Goal: Transaction & Acquisition: Purchase product/service

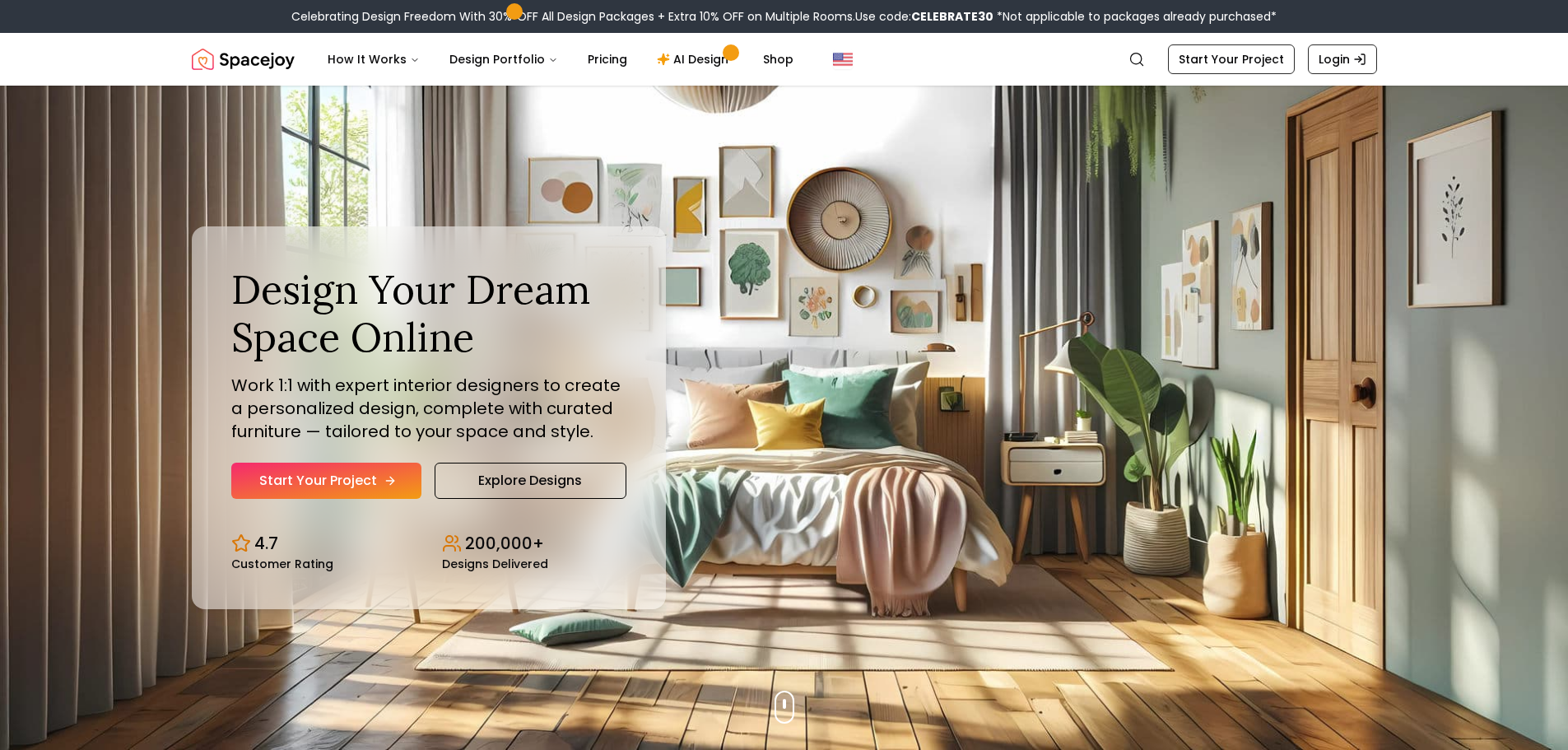
click at [342, 478] on link "Start Your Project" at bounding box center [326, 480] width 190 height 36
click at [341, 468] on link "Start Your Project" at bounding box center [326, 480] width 190 height 36
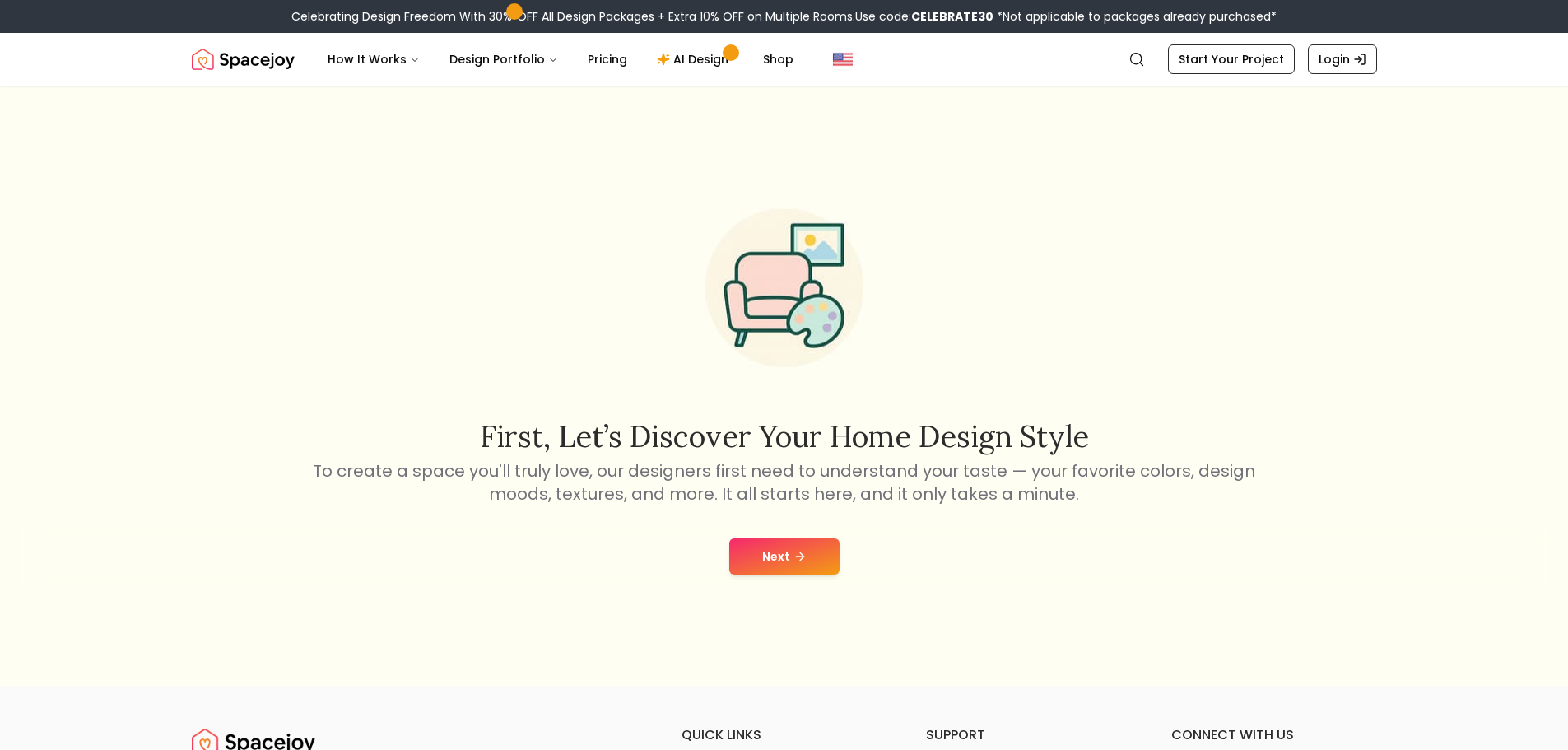
click at [787, 555] on button "Next" at bounding box center [784, 556] width 110 height 36
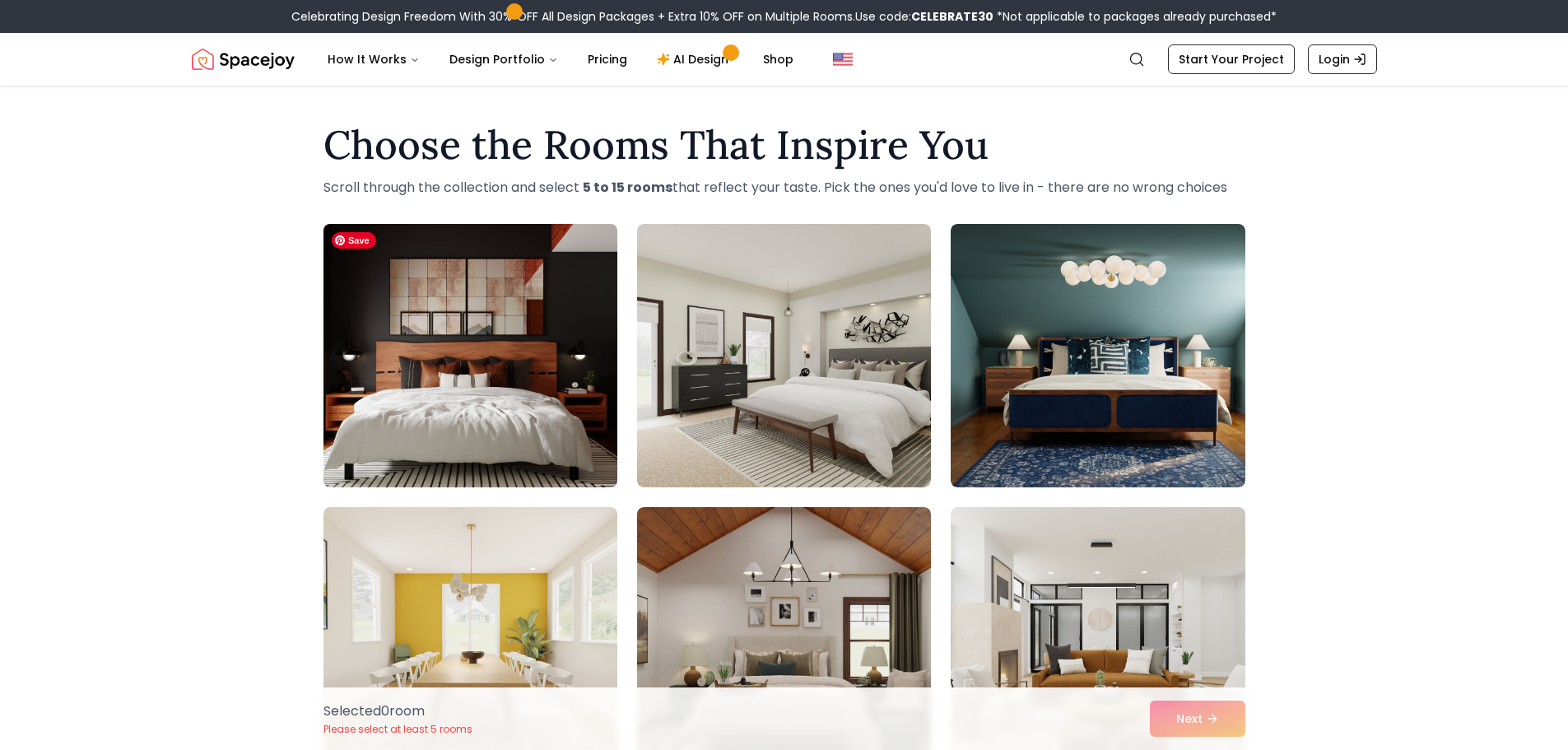
click at [473, 337] on img at bounding box center [470, 355] width 309 height 276
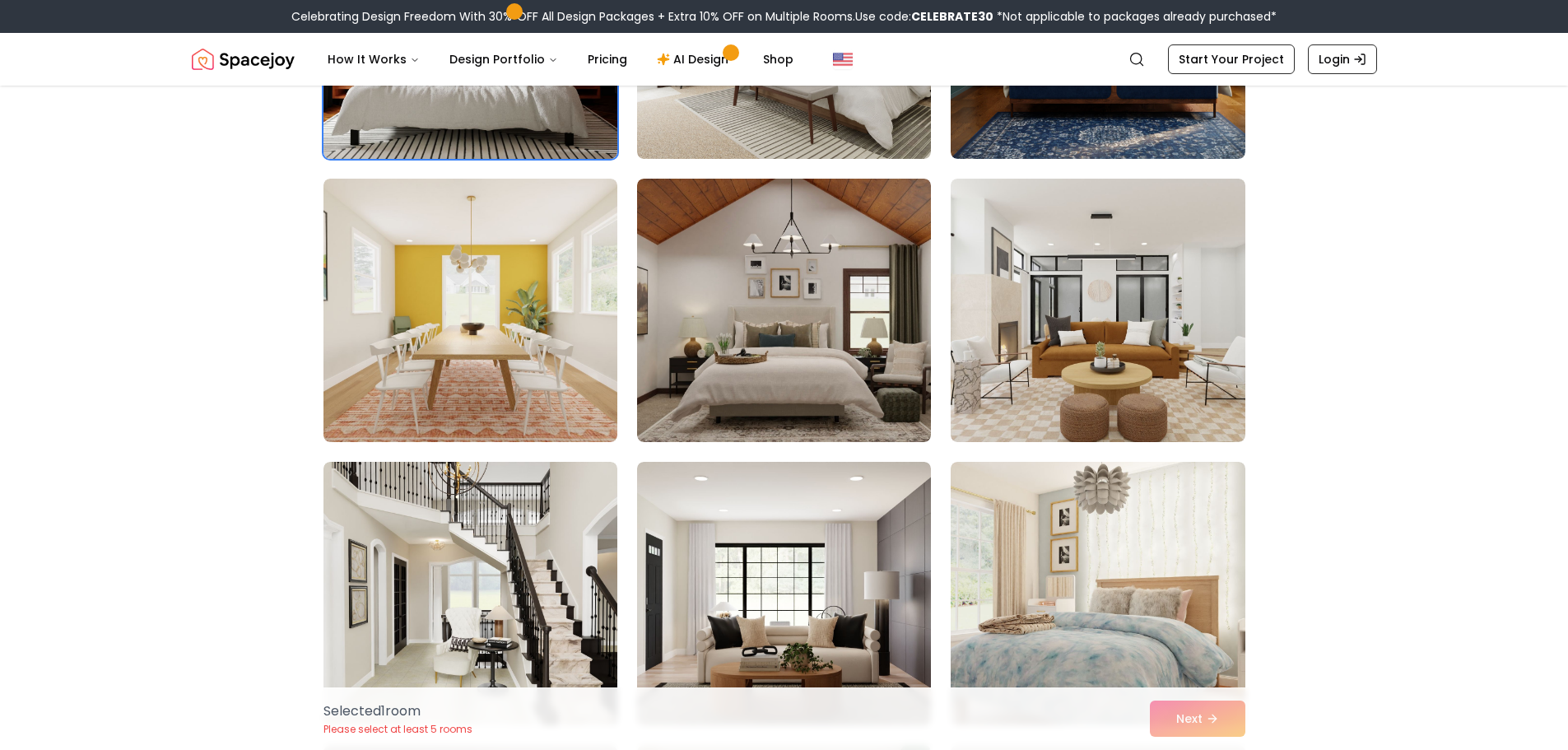
scroll to position [329, 0]
click at [1176, 344] on img at bounding box center [1097, 309] width 309 height 276
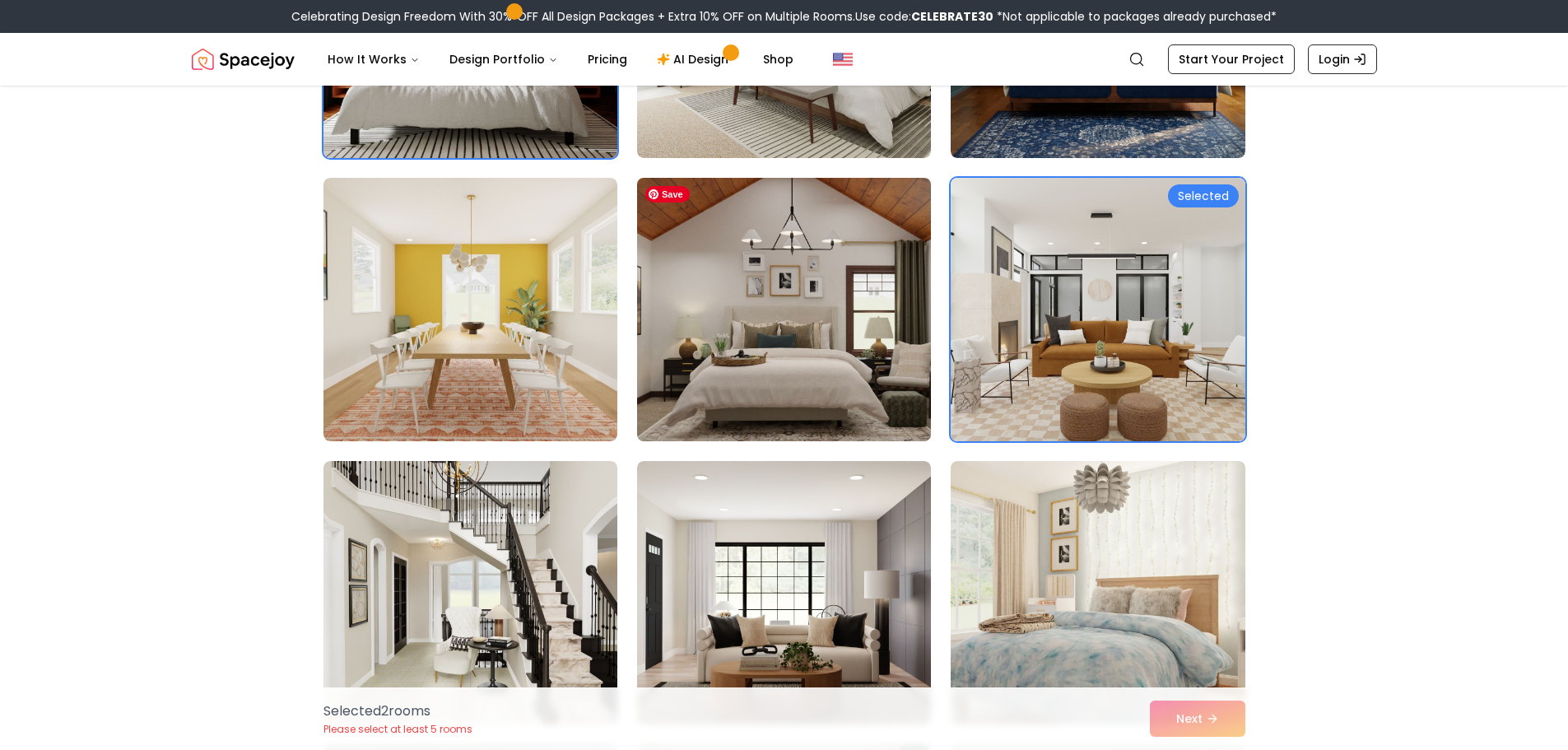
click at [840, 306] on img at bounding box center [784, 309] width 309 height 276
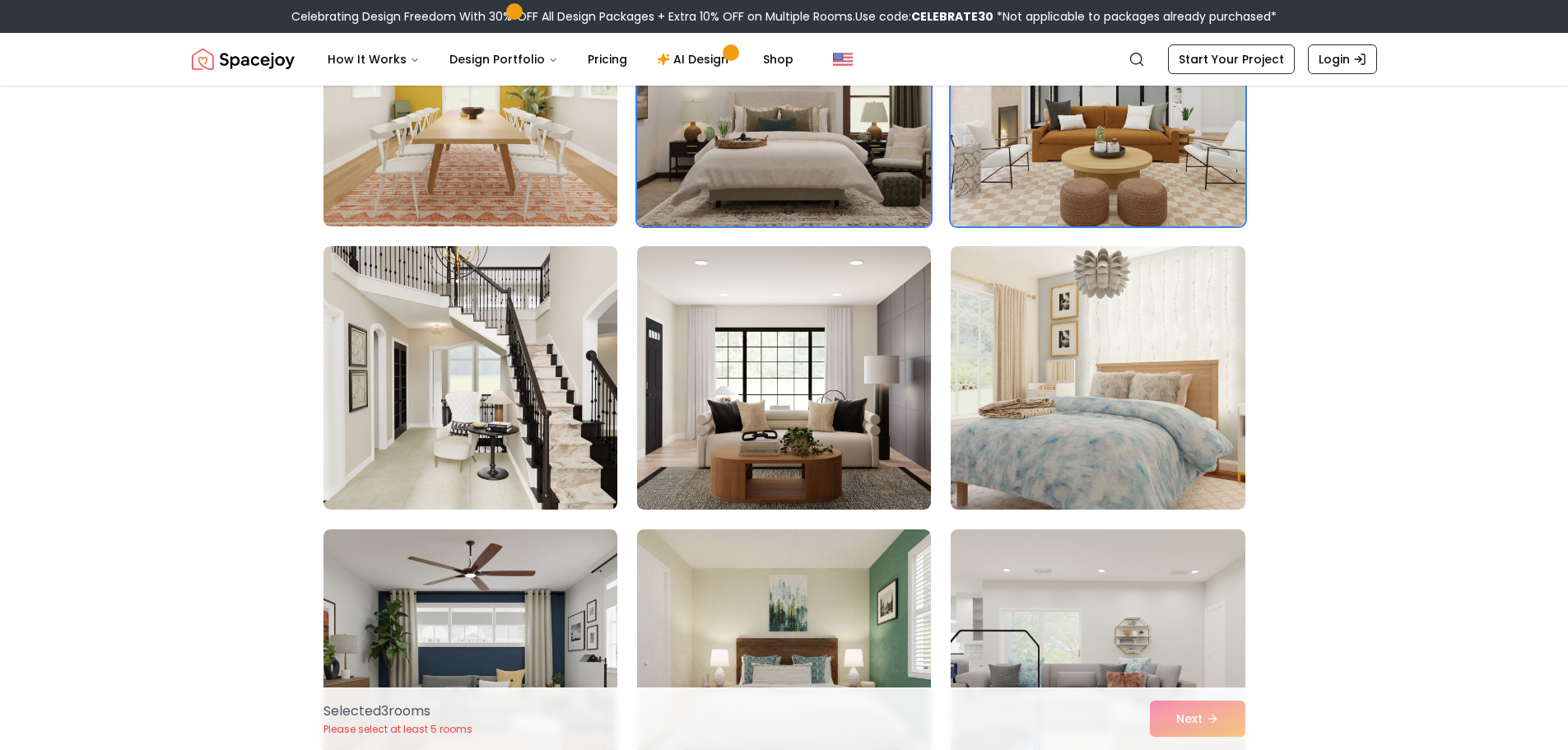
scroll to position [576, 0]
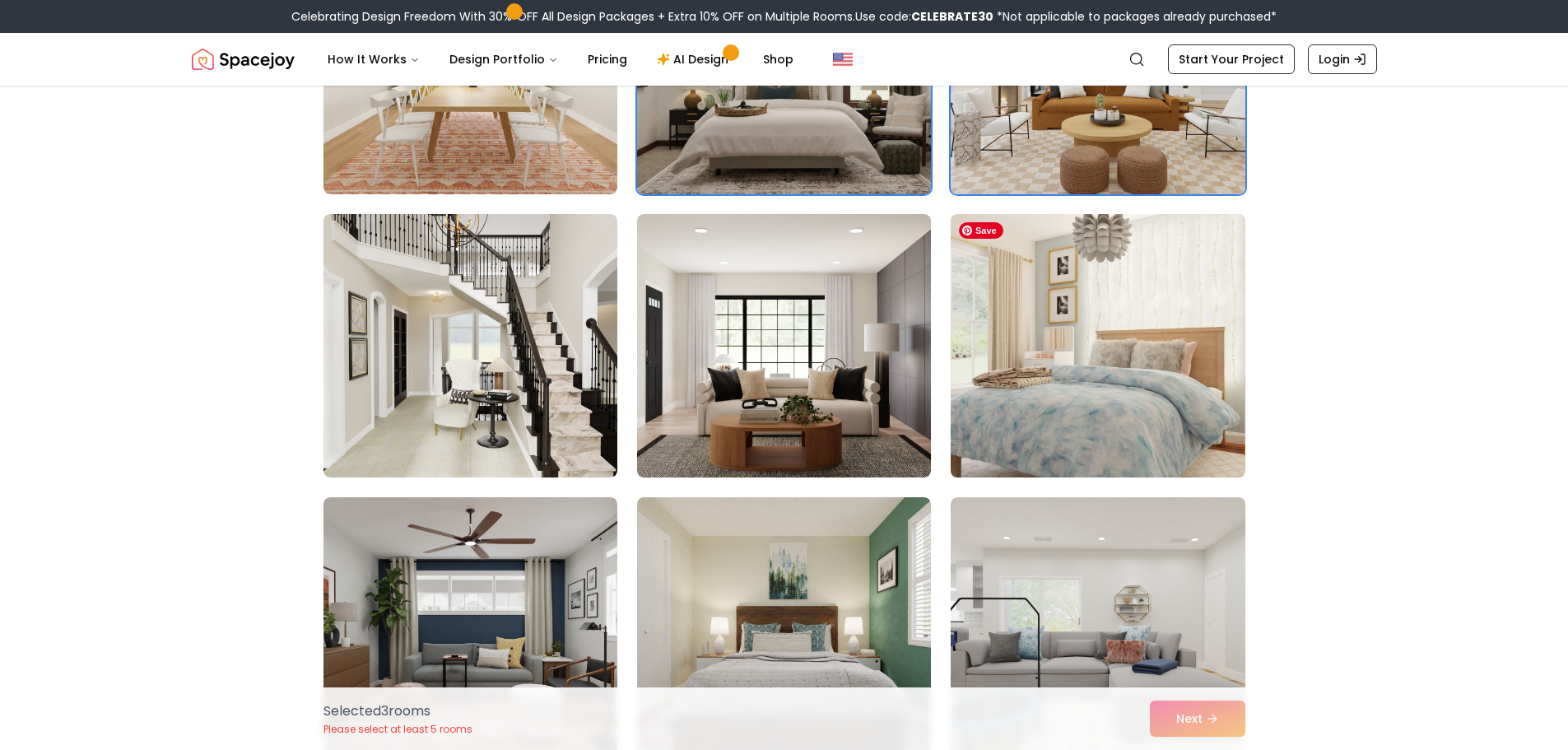
click at [1132, 390] on img at bounding box center [1097, 345] width 309 height 276
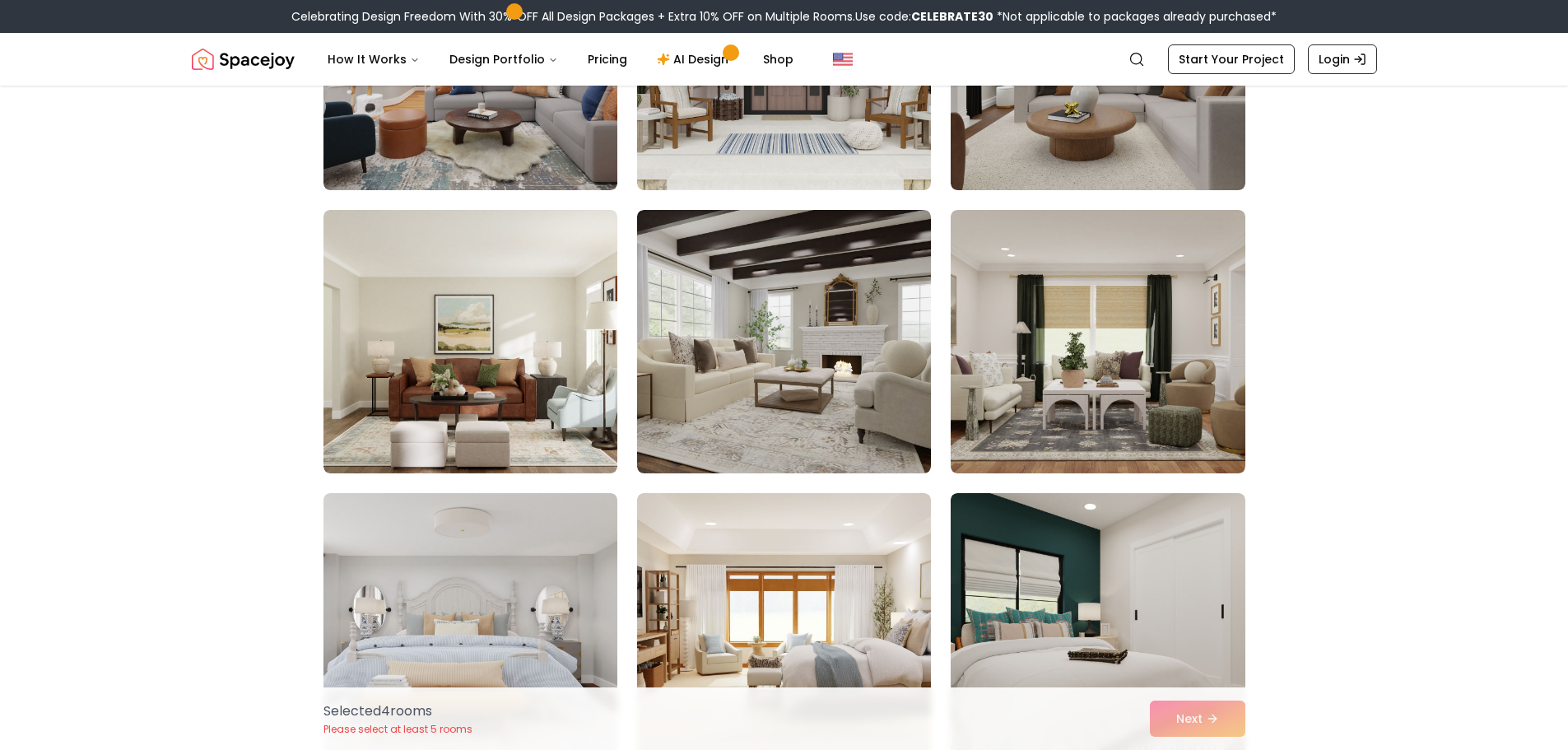
scroll to position [2305, 0]
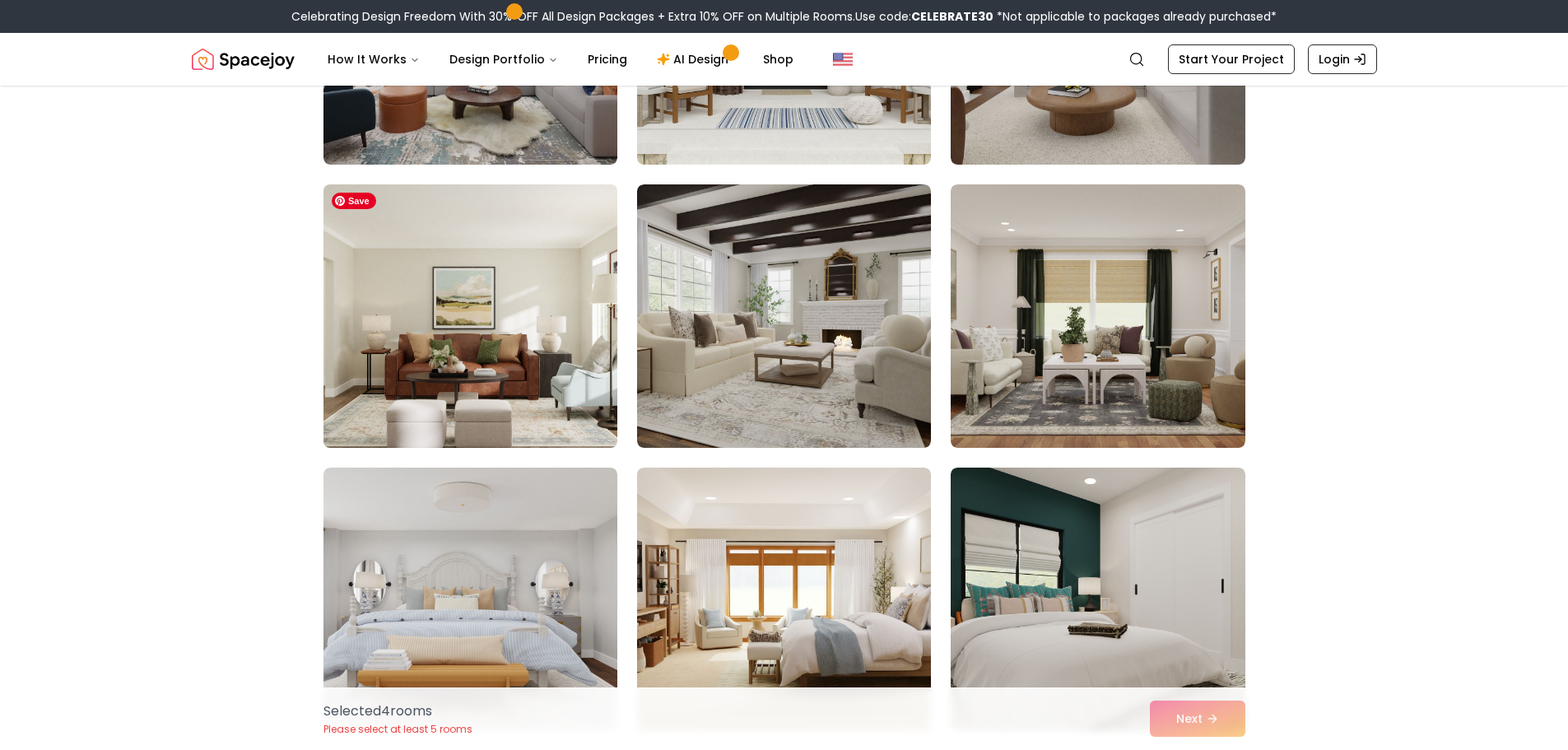
click at [517, 343] on img at bounding box center [470, 316] width 309 height 276
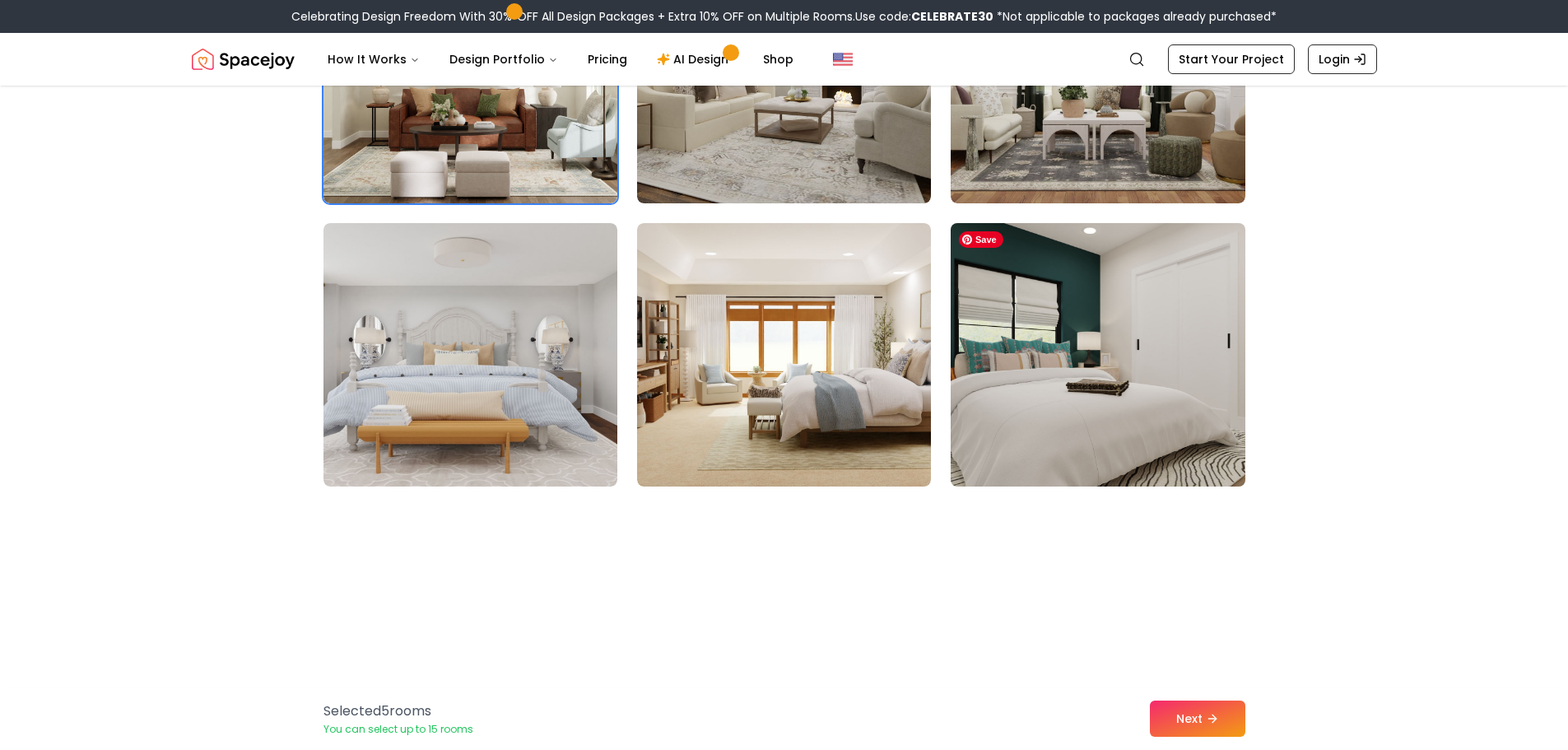
scroll to position [2552, 0]
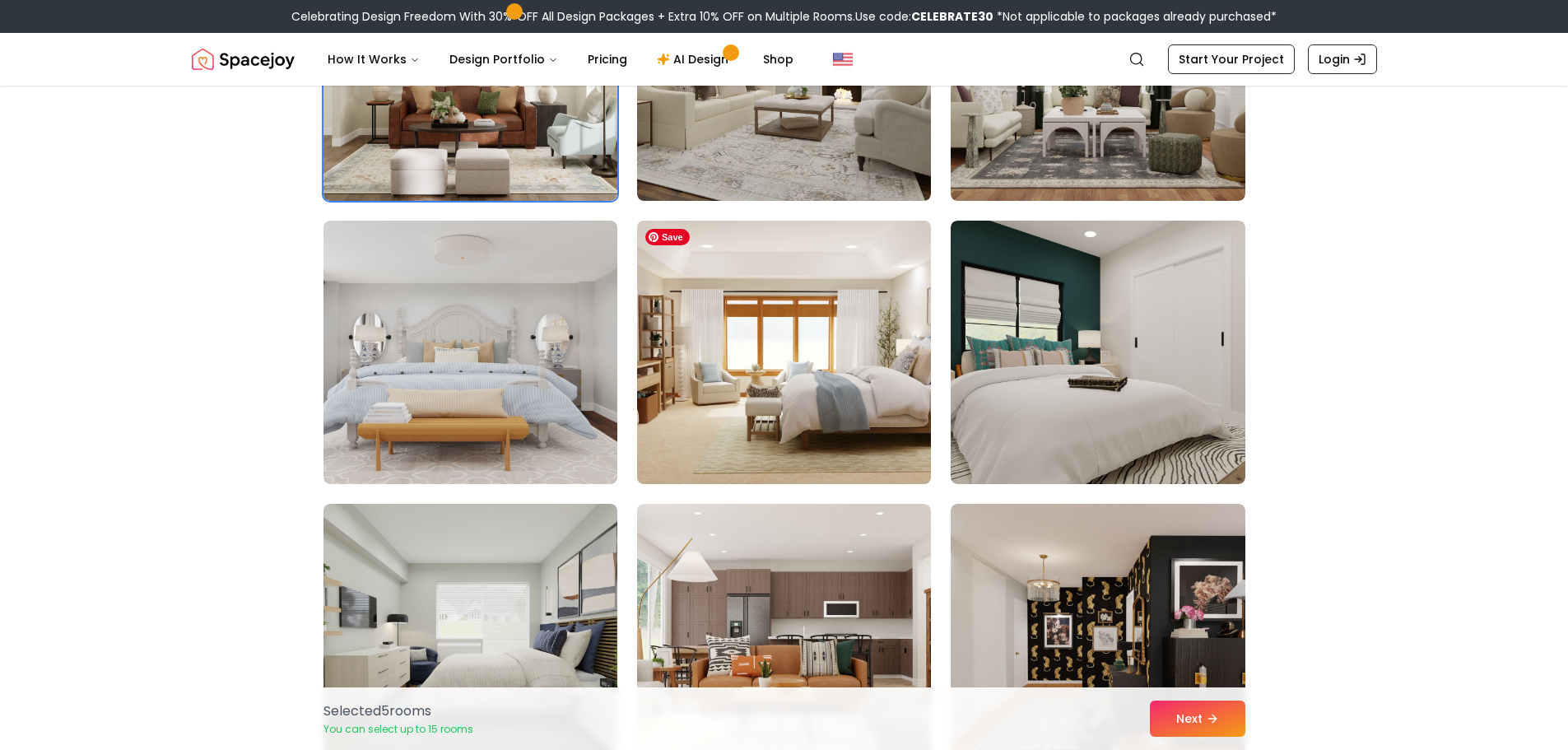
click at [762, 358] on img at bounding box center [784, 352] width 309 height 276
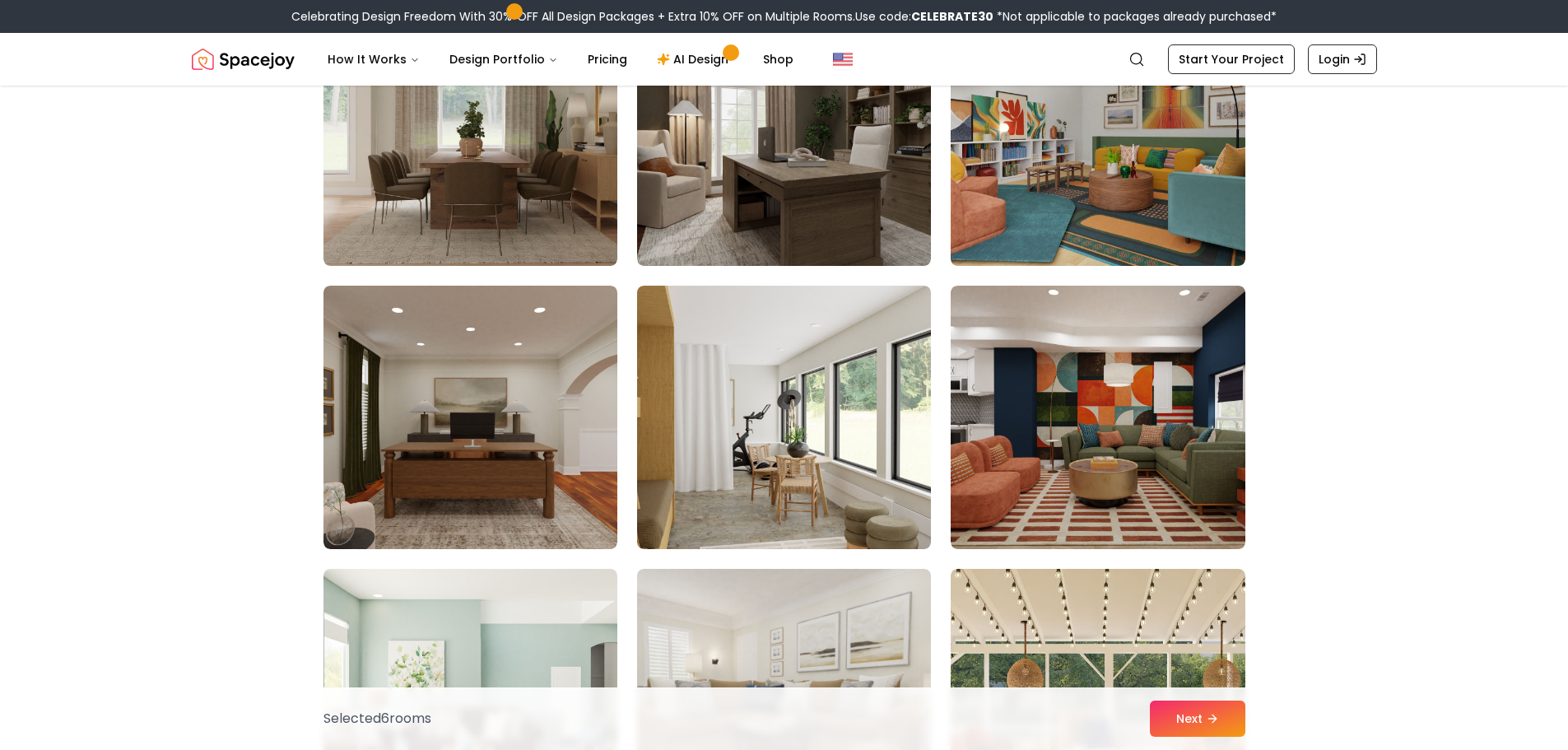
scroll to position [4199, 0]
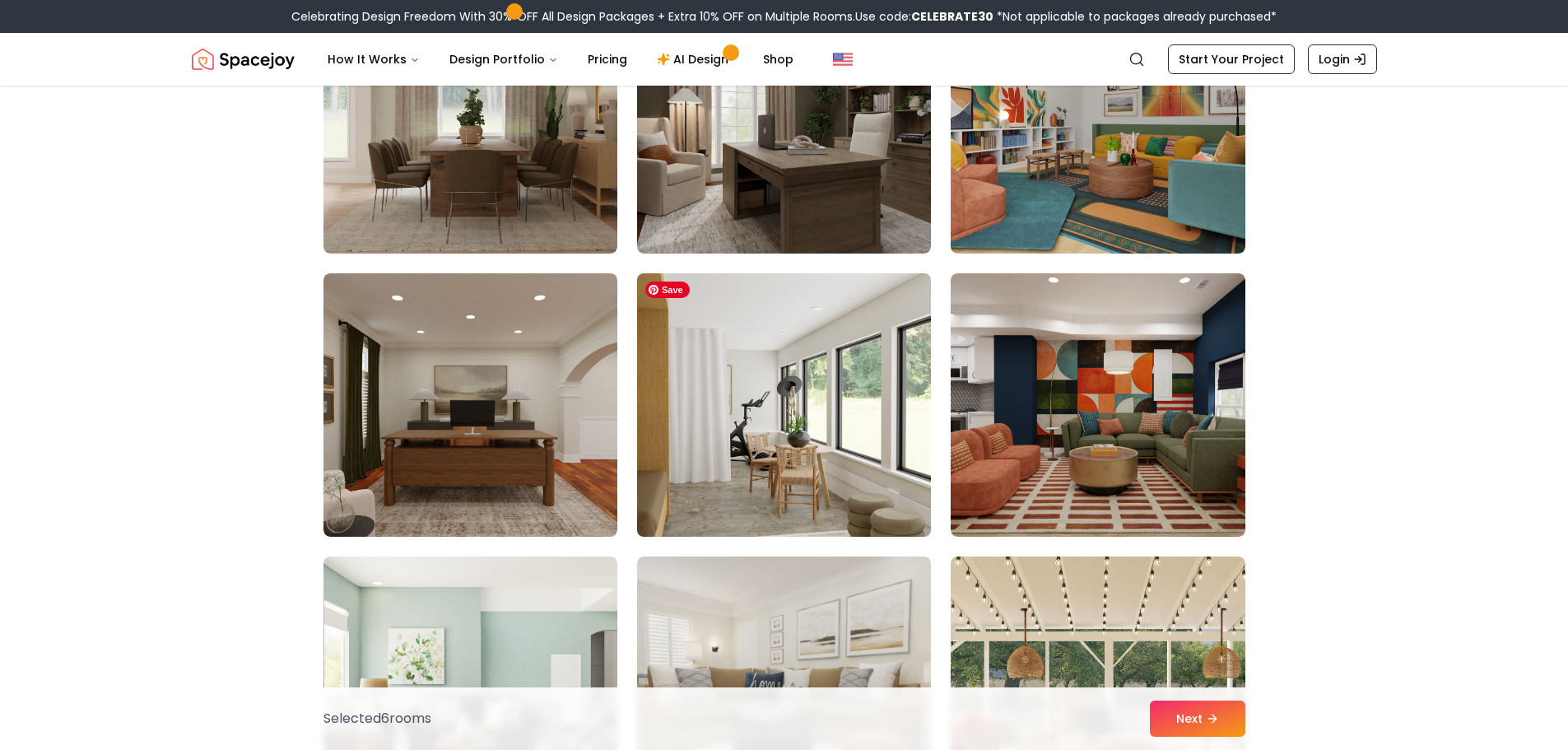
click at [856, 448] on img at bounding box center [784, 405] width 309 height 276
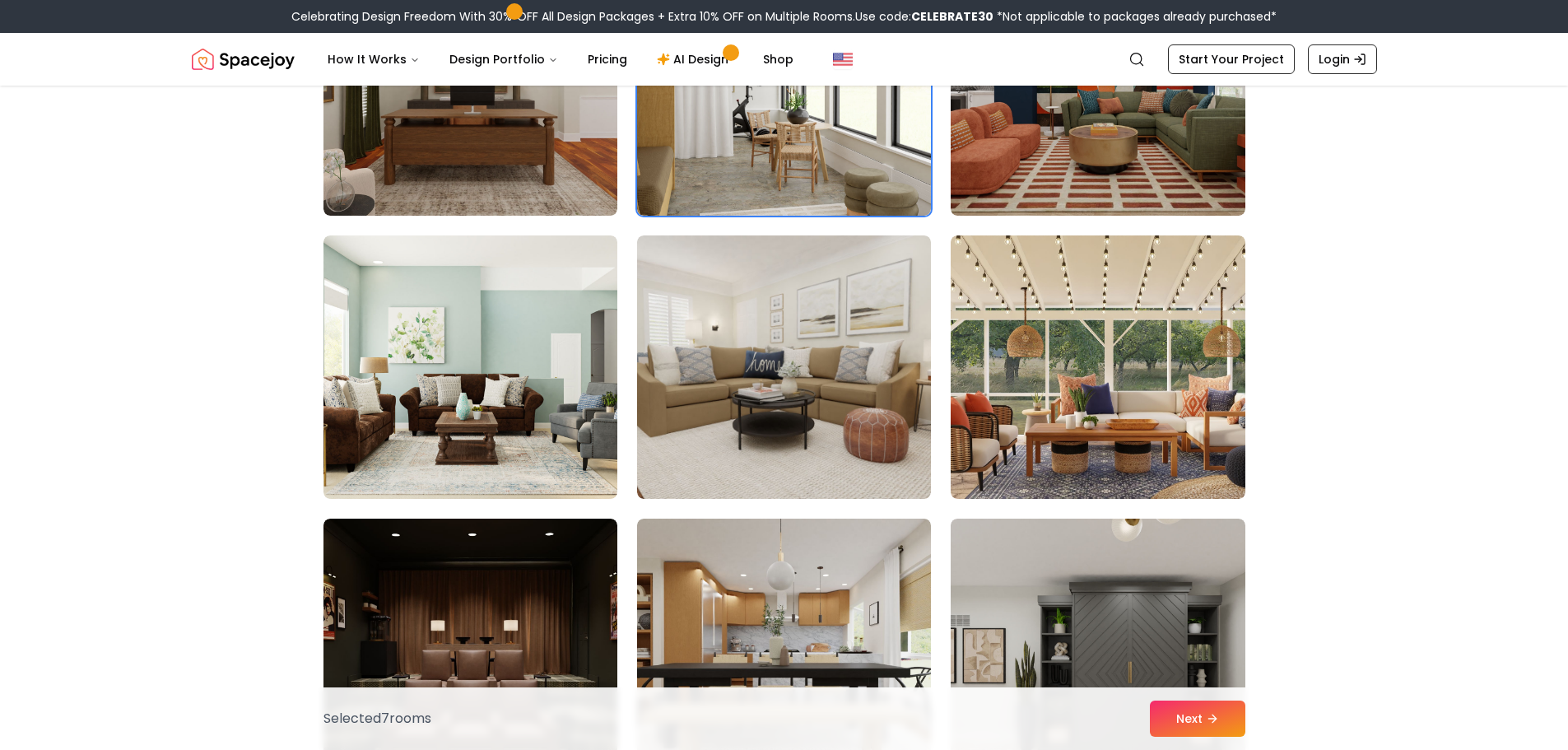
scroll to position [4528, 0]
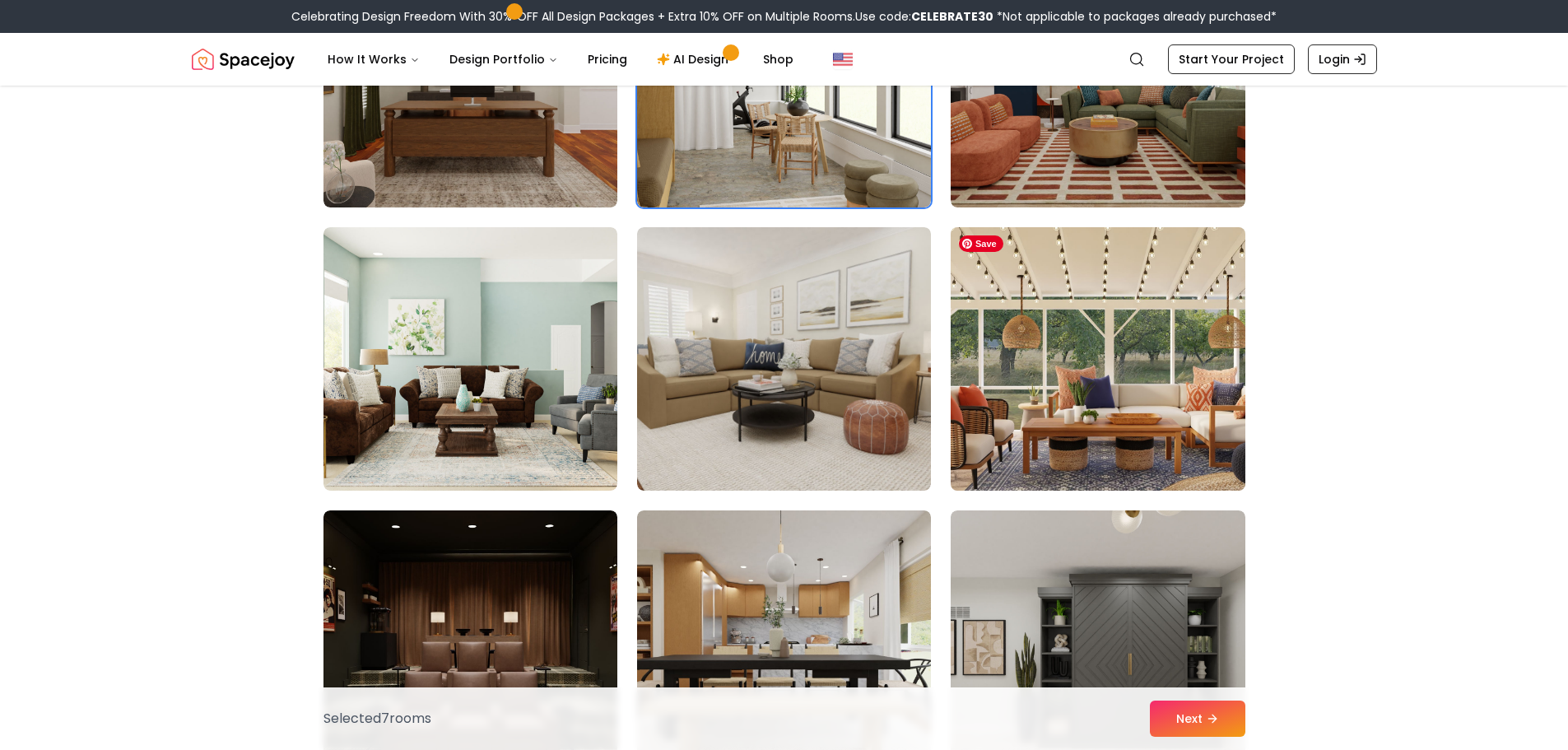
click at [1145, 355] on img at bounding box center [1097, 358] width 309 height 276
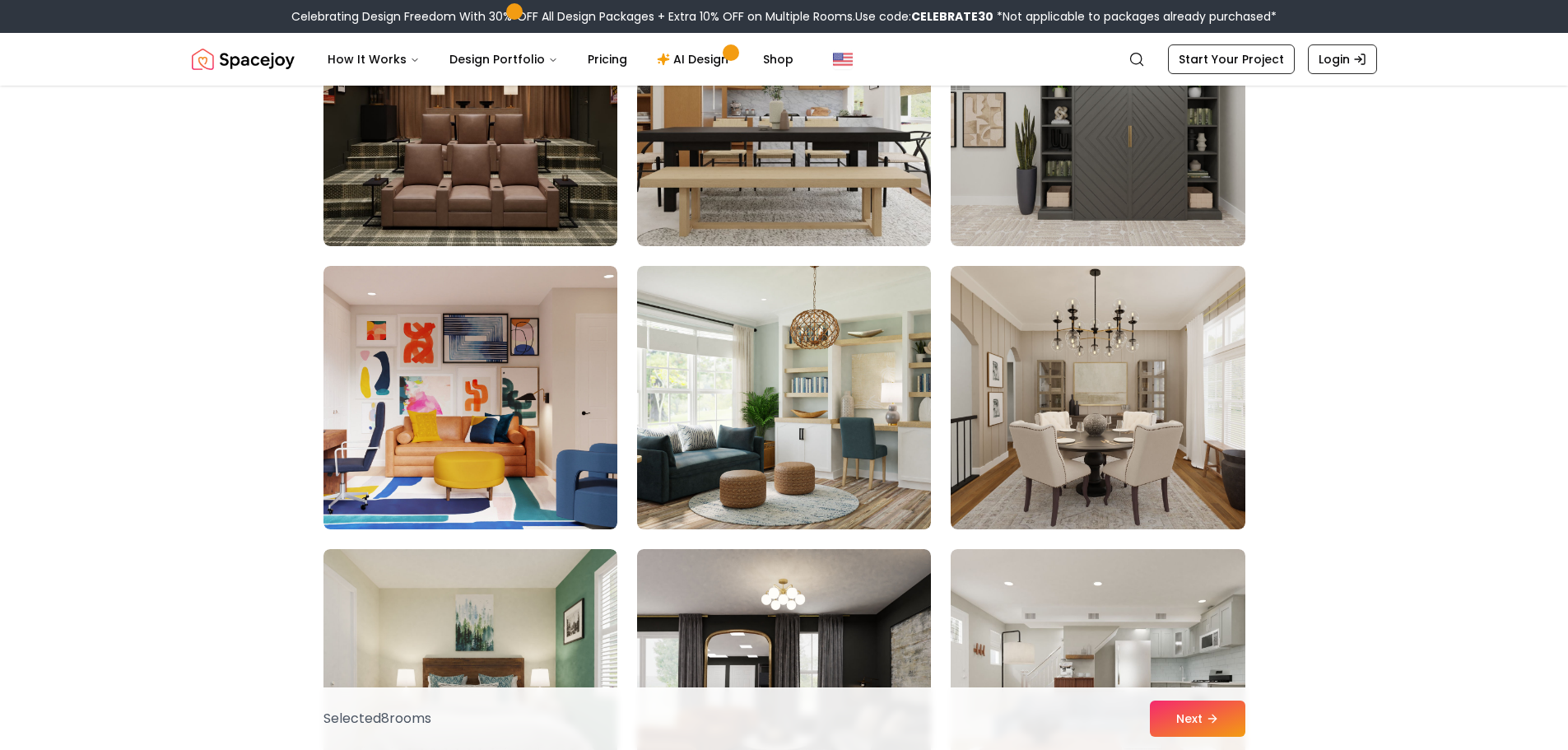
scroll to position [5105, 0]
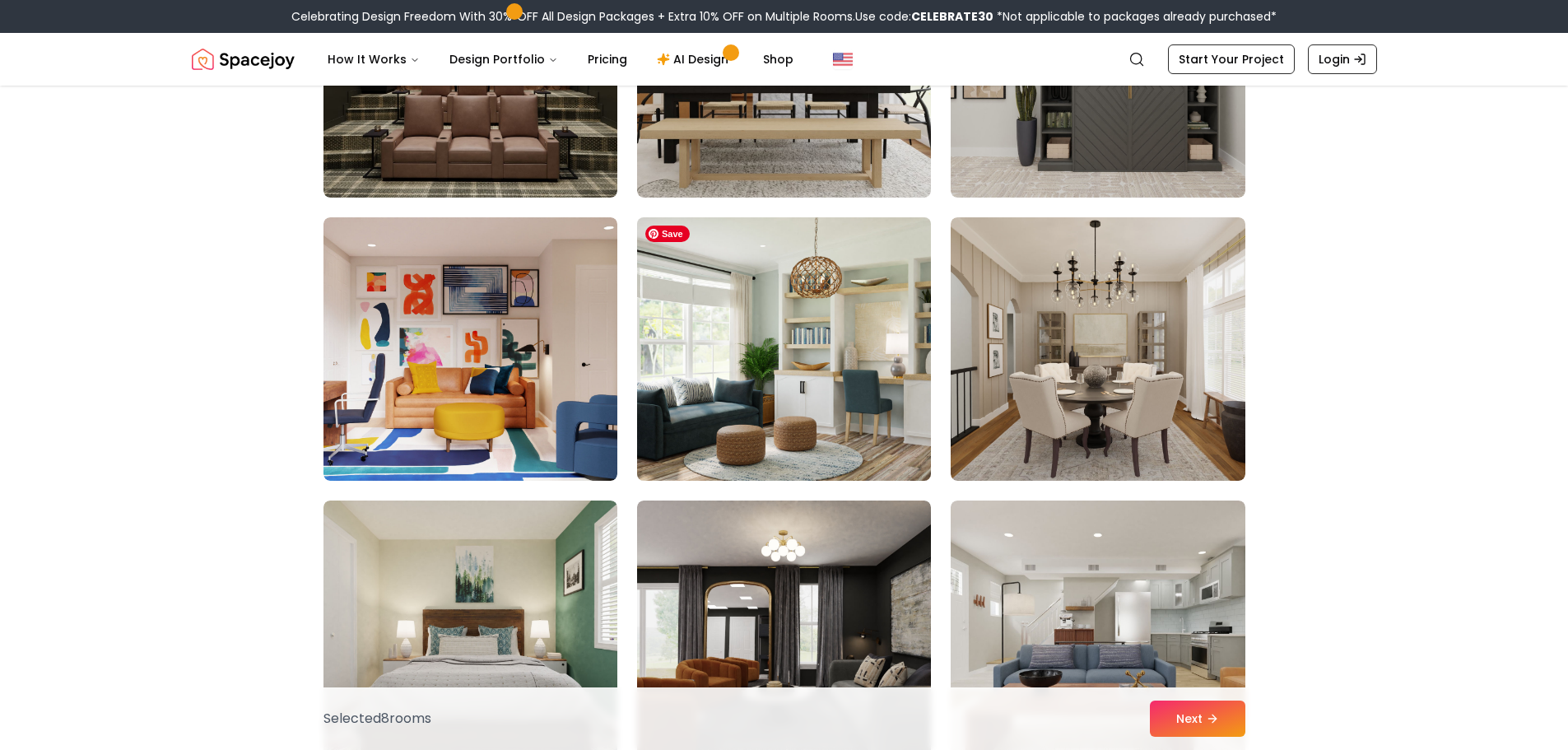
click at [812, 334] on img at bounding box center [784, 349] width 309 height 276
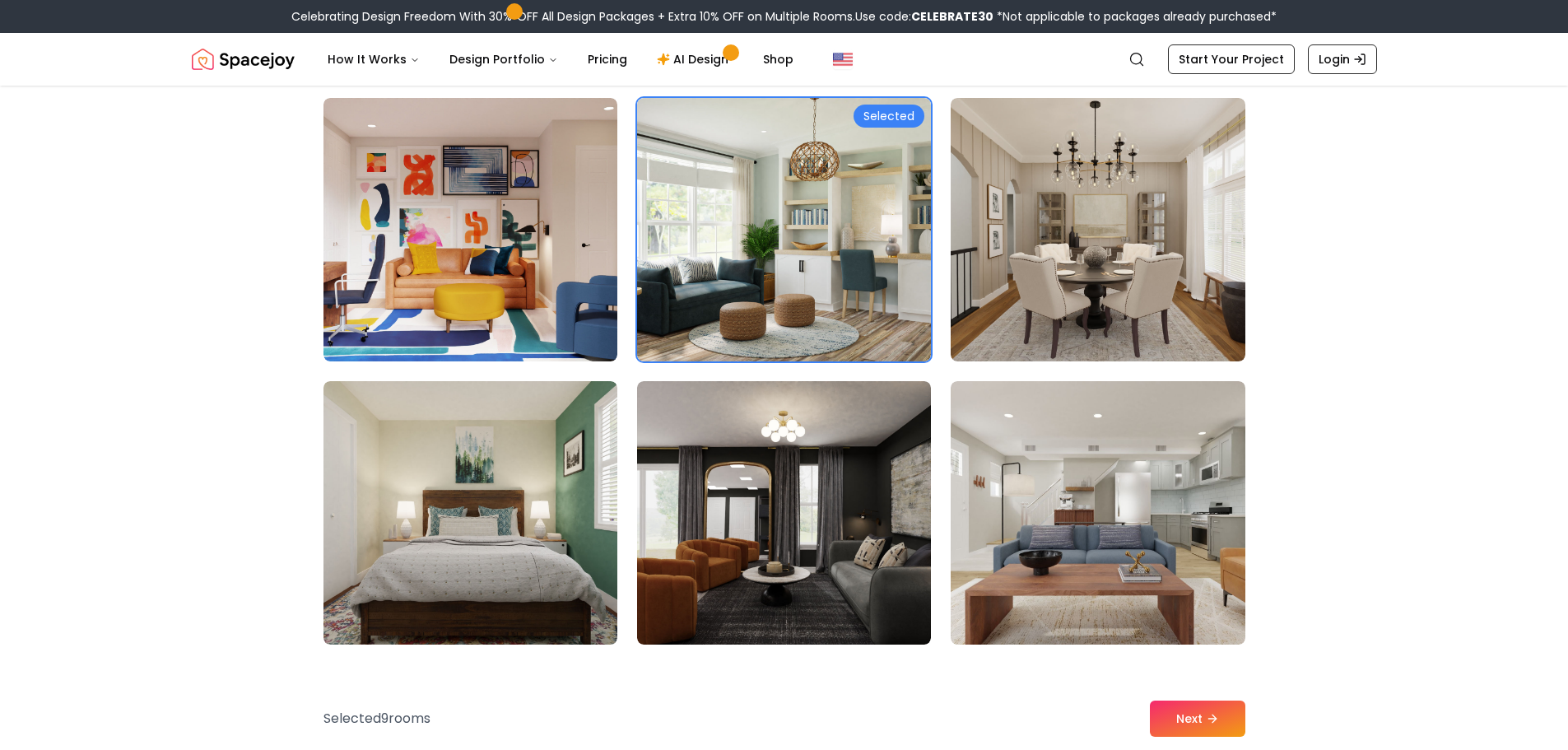
scroll to position [5352, 0]
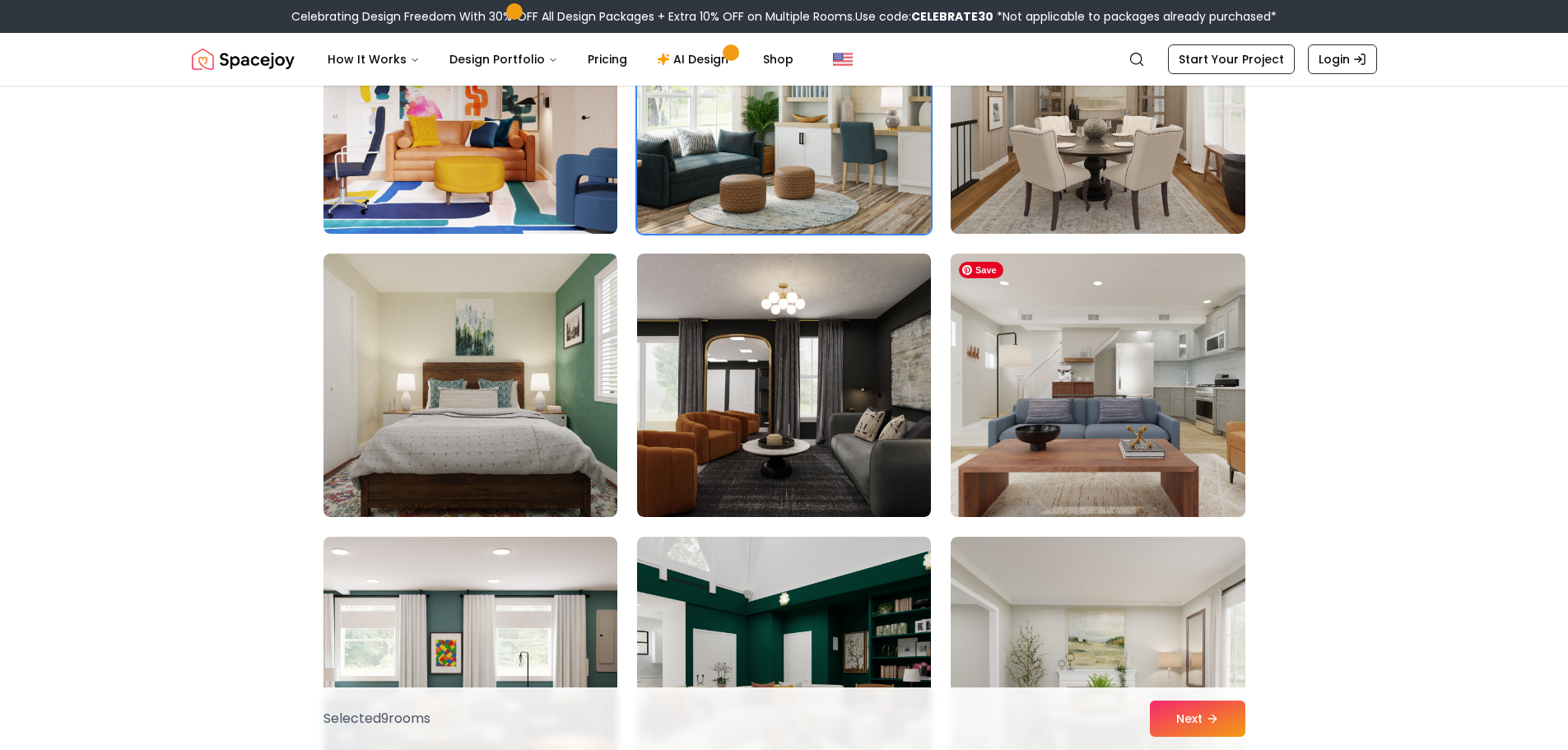
click at [1082, 361] on img at bounding box center [1097, 385] width 309 height 276
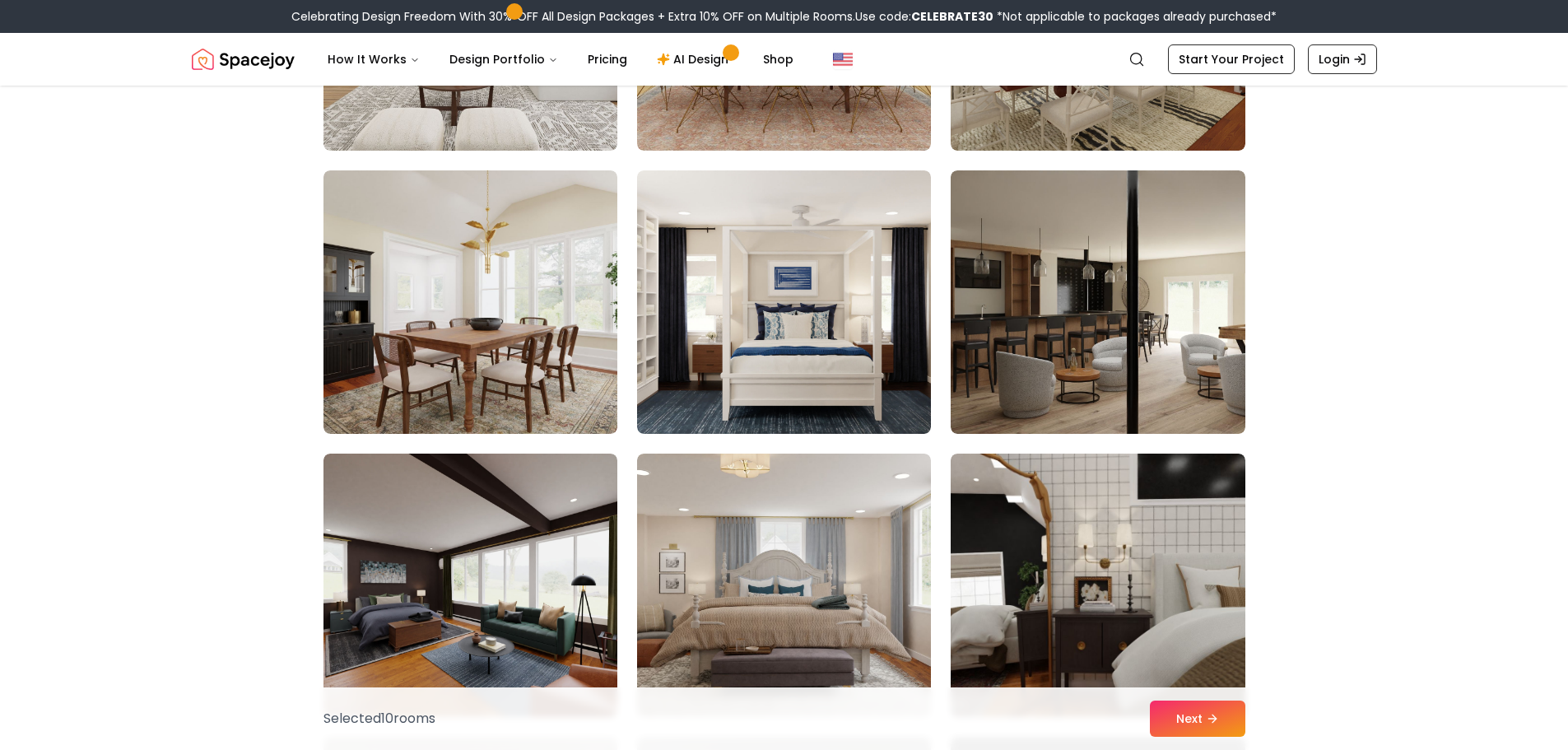
scroll to position [7163, 0]
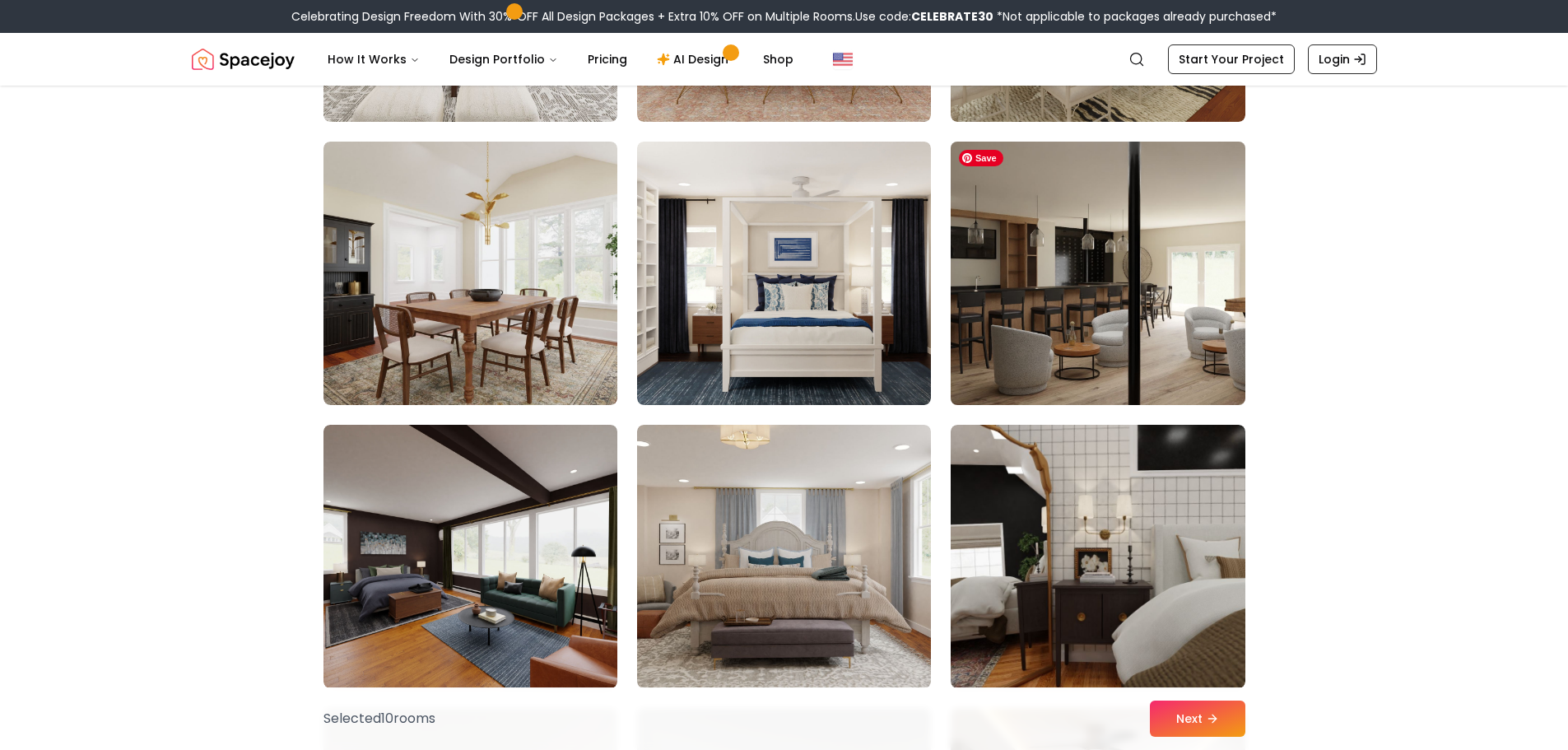
click at [1138, 318] on img at bounding box center [1097, 273] width 309 height 276
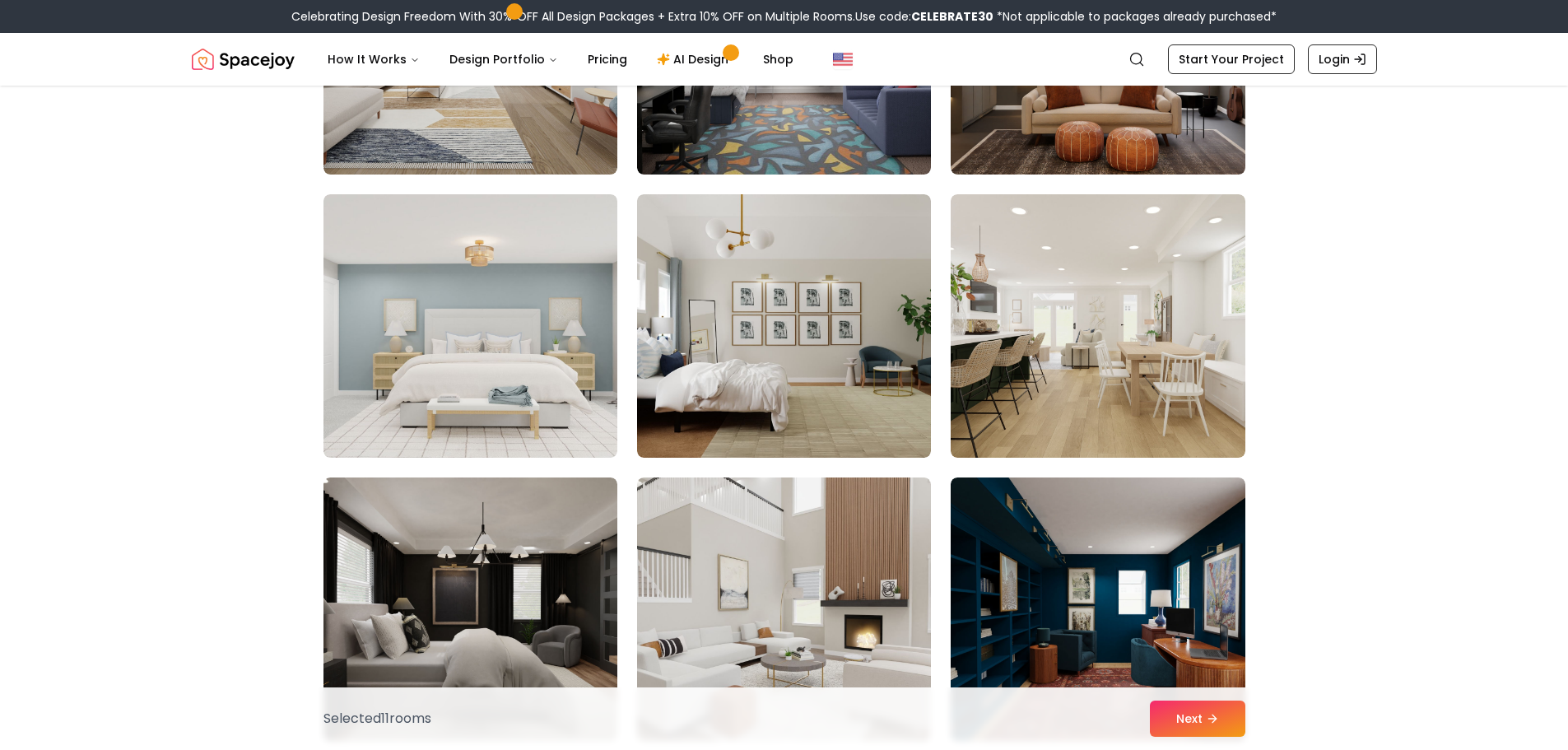
scroll to position [7987, 0]
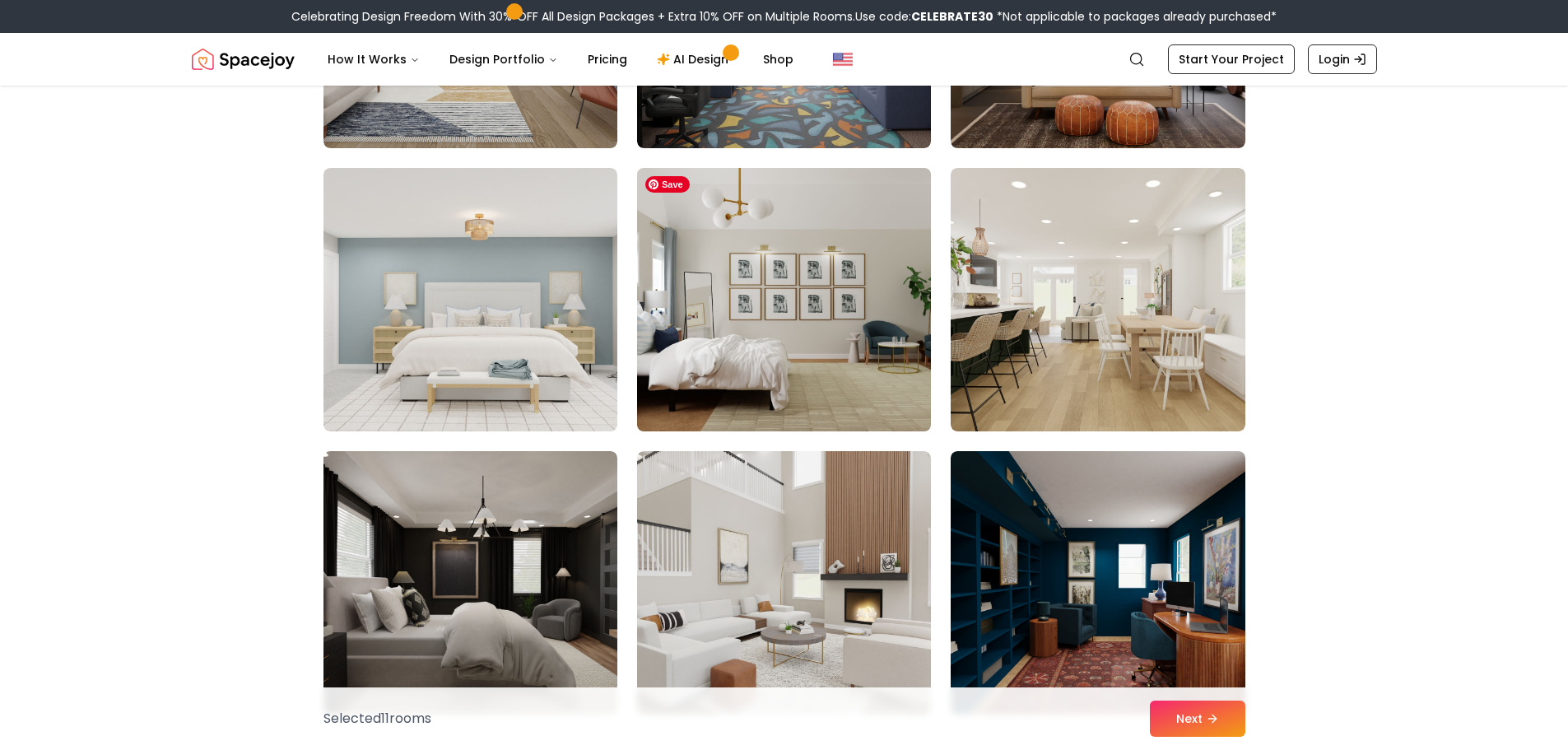
click at [755, 319] on img at bounding box center [784, 299] width 309 height 276
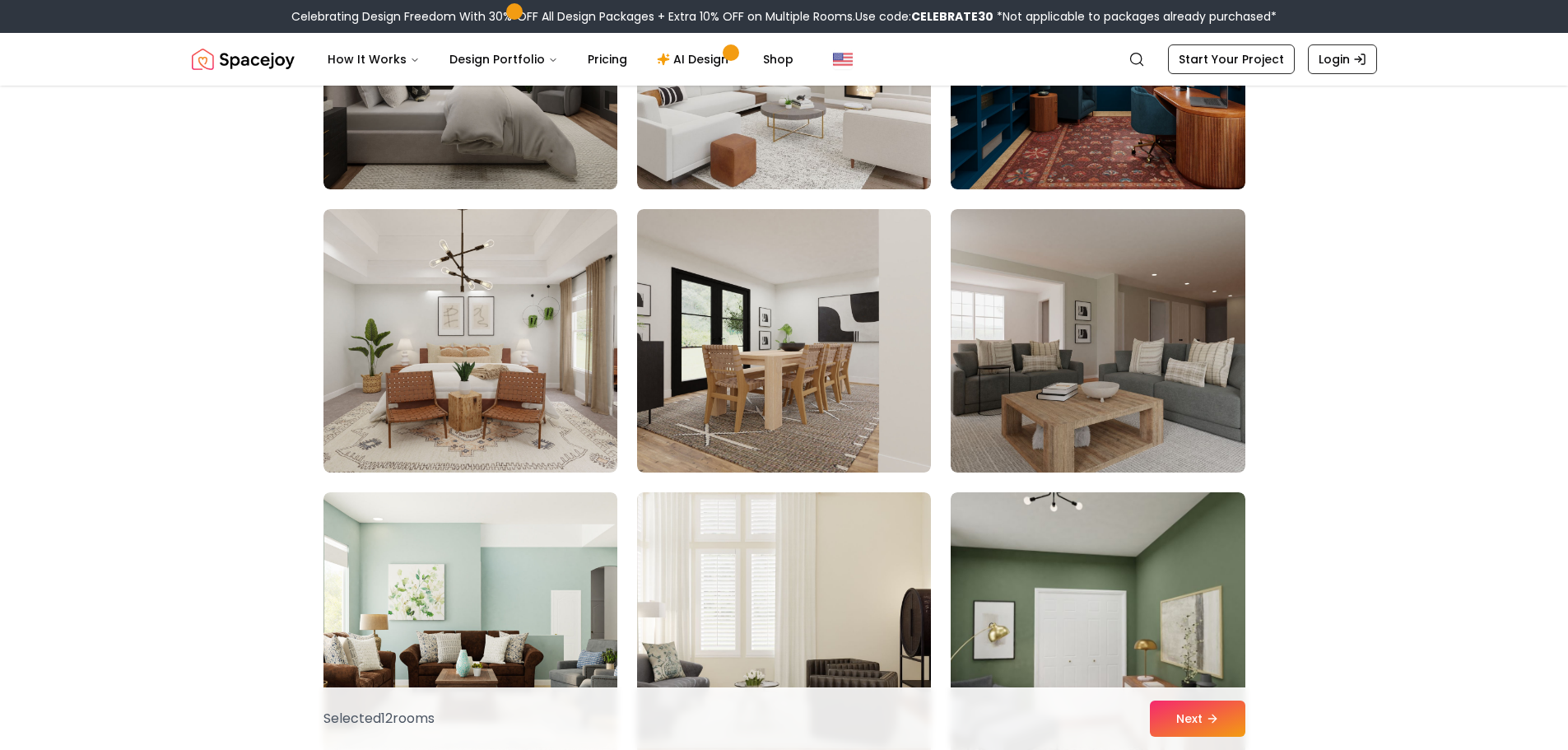
scroll to position [8563, 0]
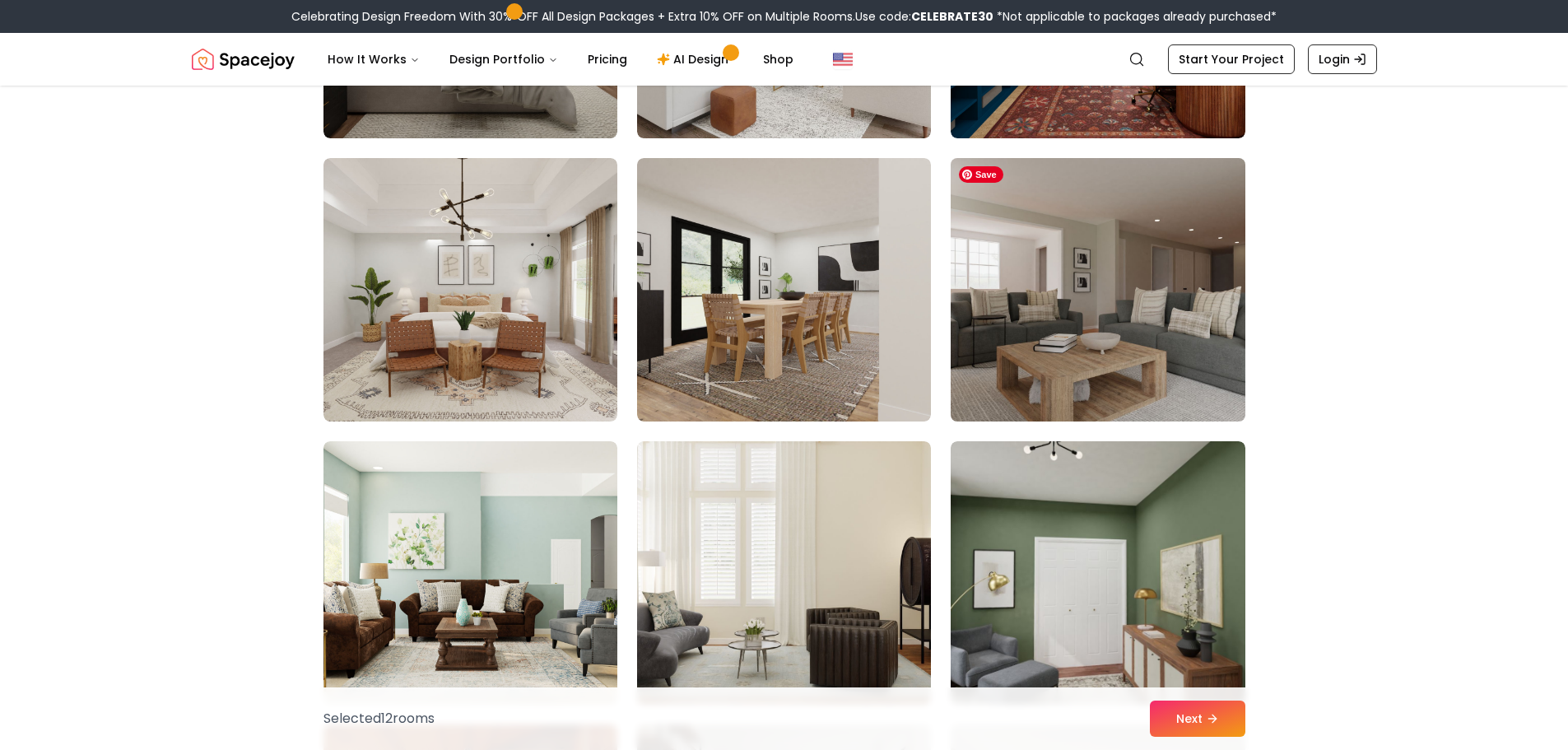
click at [1024, 322] on img at bounding box center [1097, 289] width 309 height 276
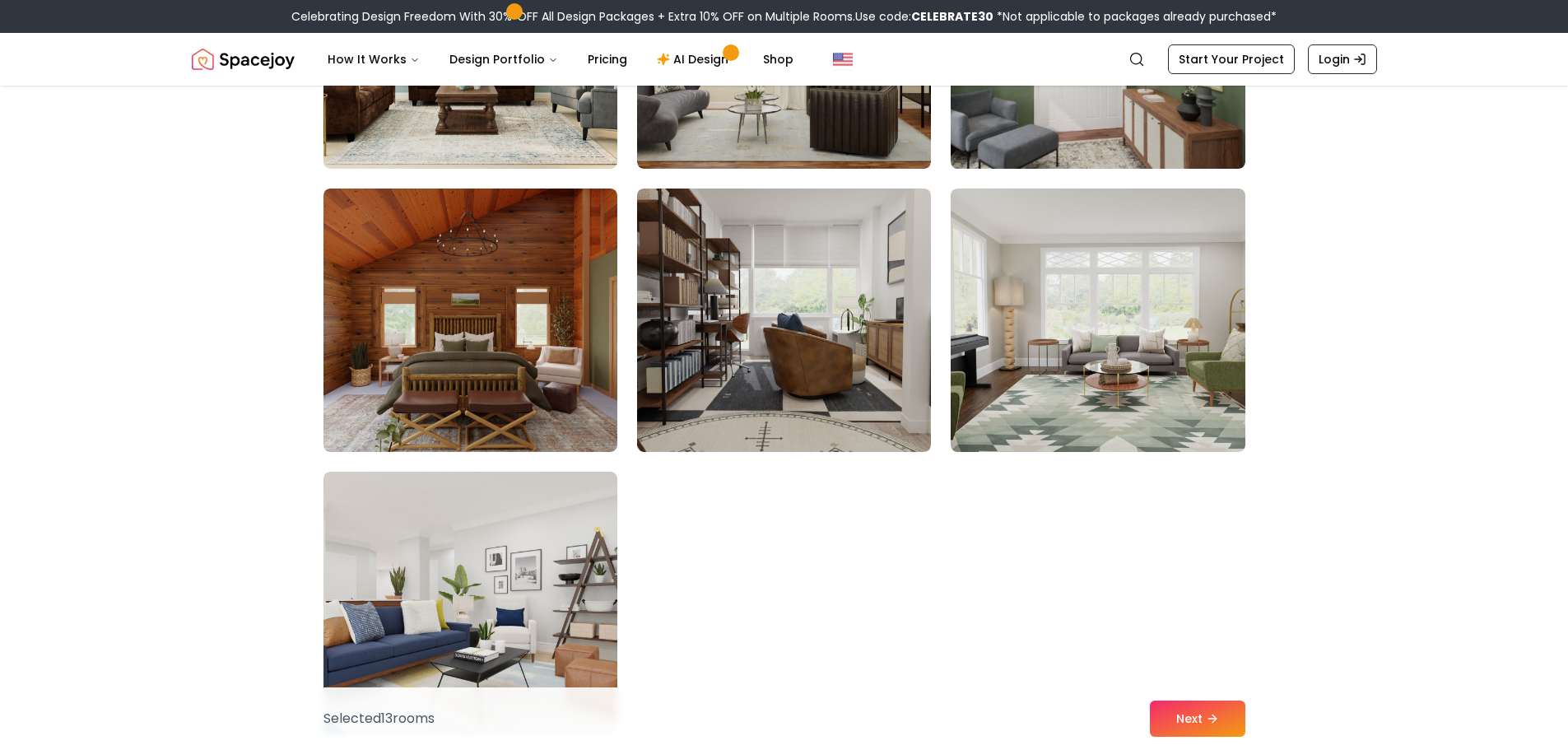
scroll to position [9139, 0]
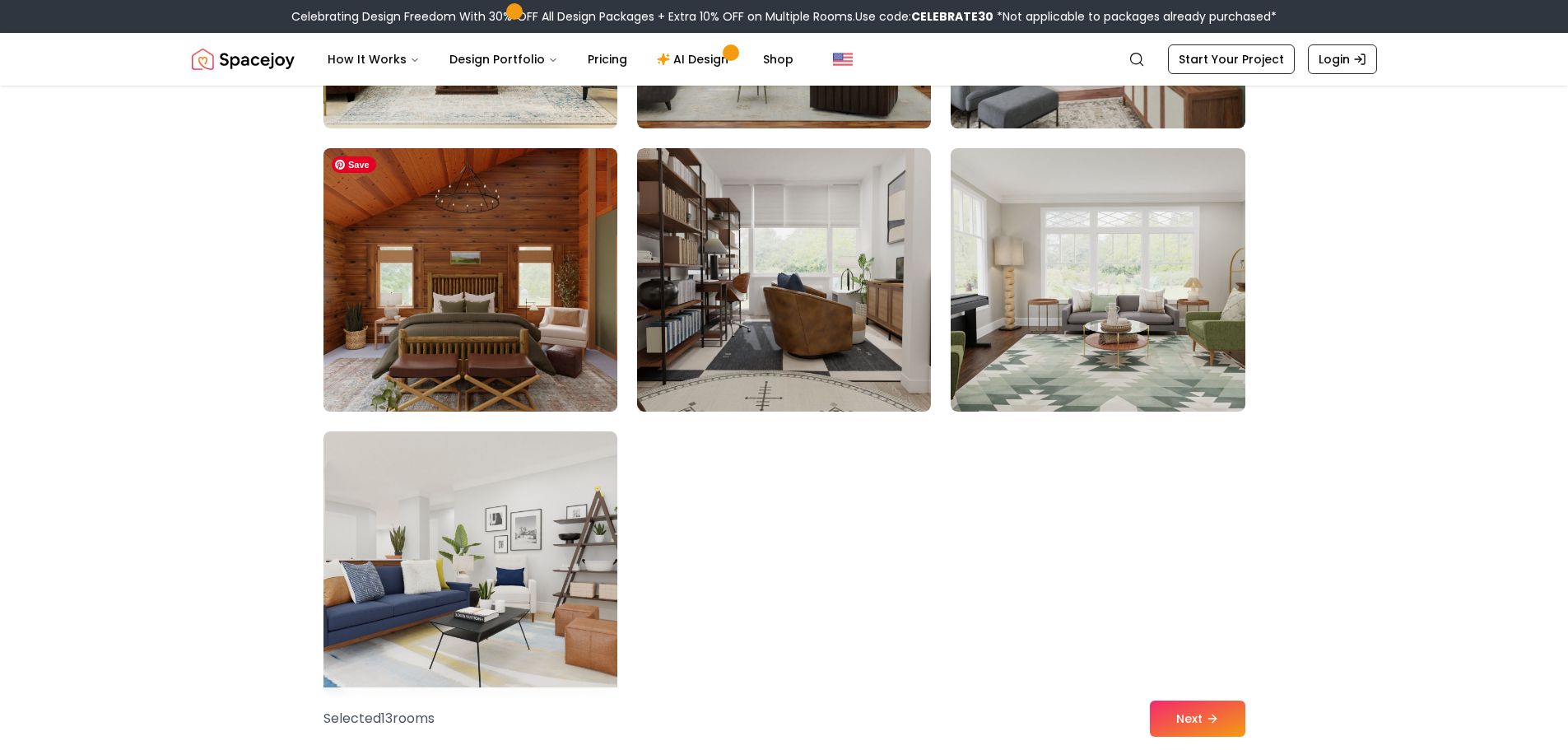
click at [495, 251] on img at bounding box center [470, 279] width 309 height 276
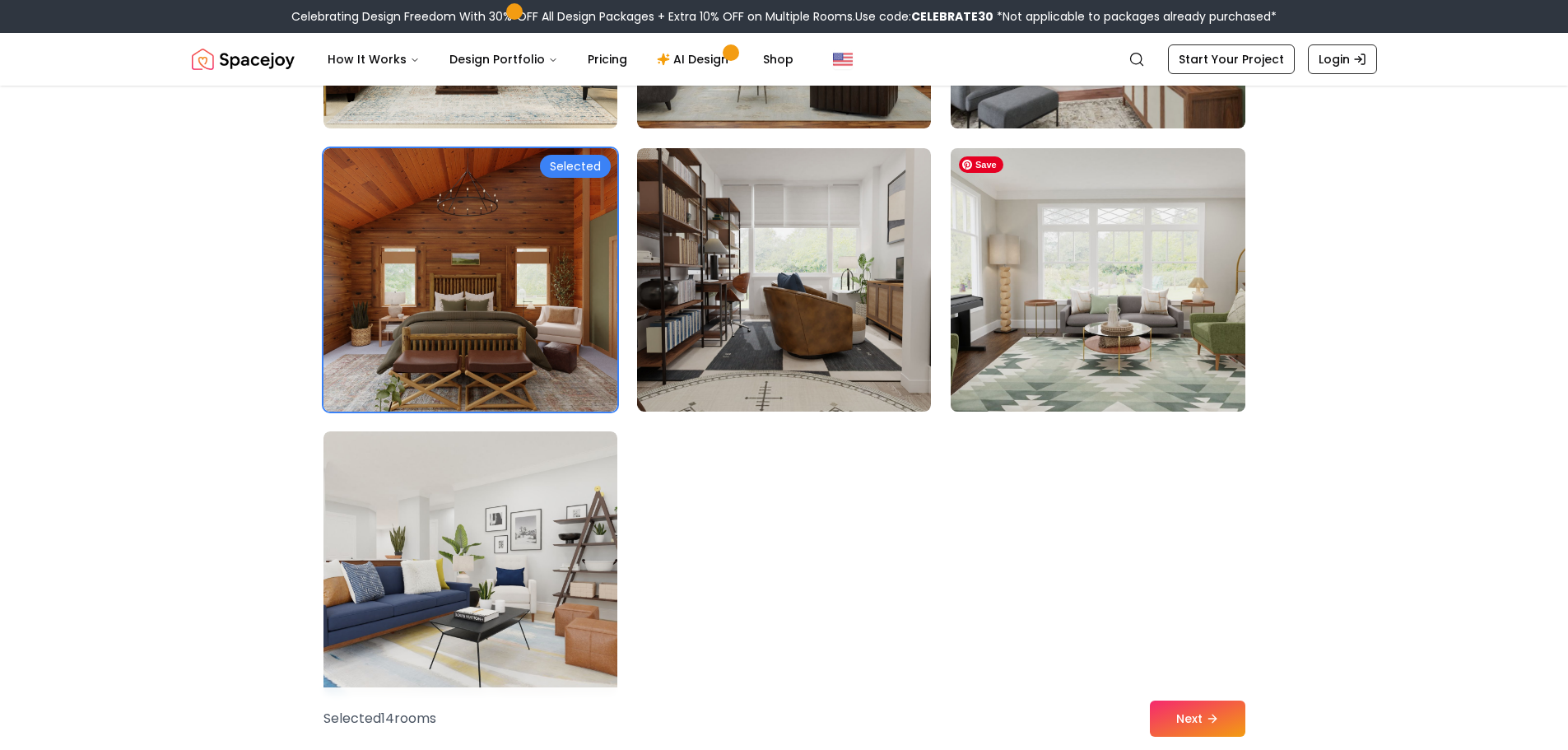
click at [1123, 270] on img at bounding box center [1097, 279] width 309 height 276
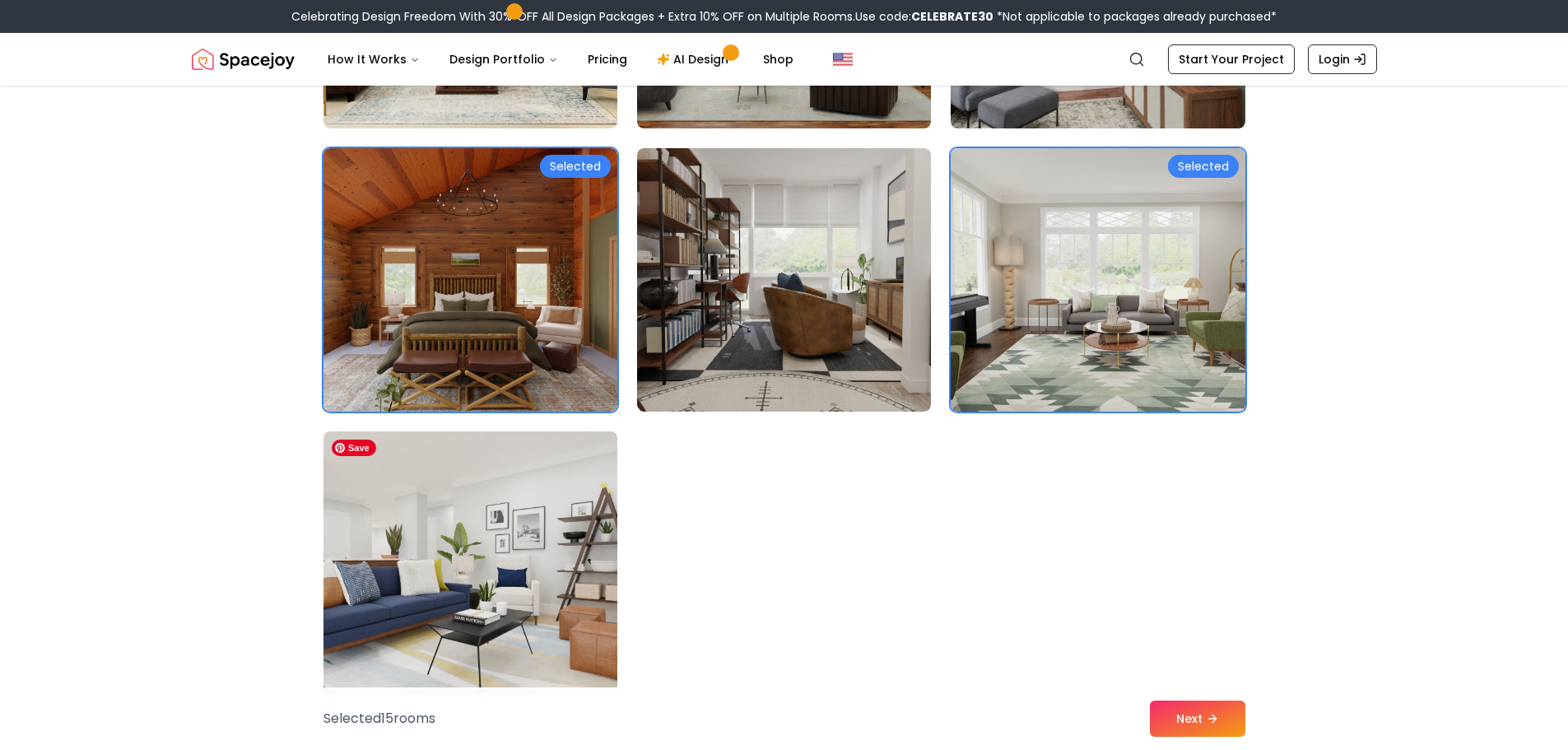
click at [458, 578] on img at bounding box center [470, 562] width 309 height 276
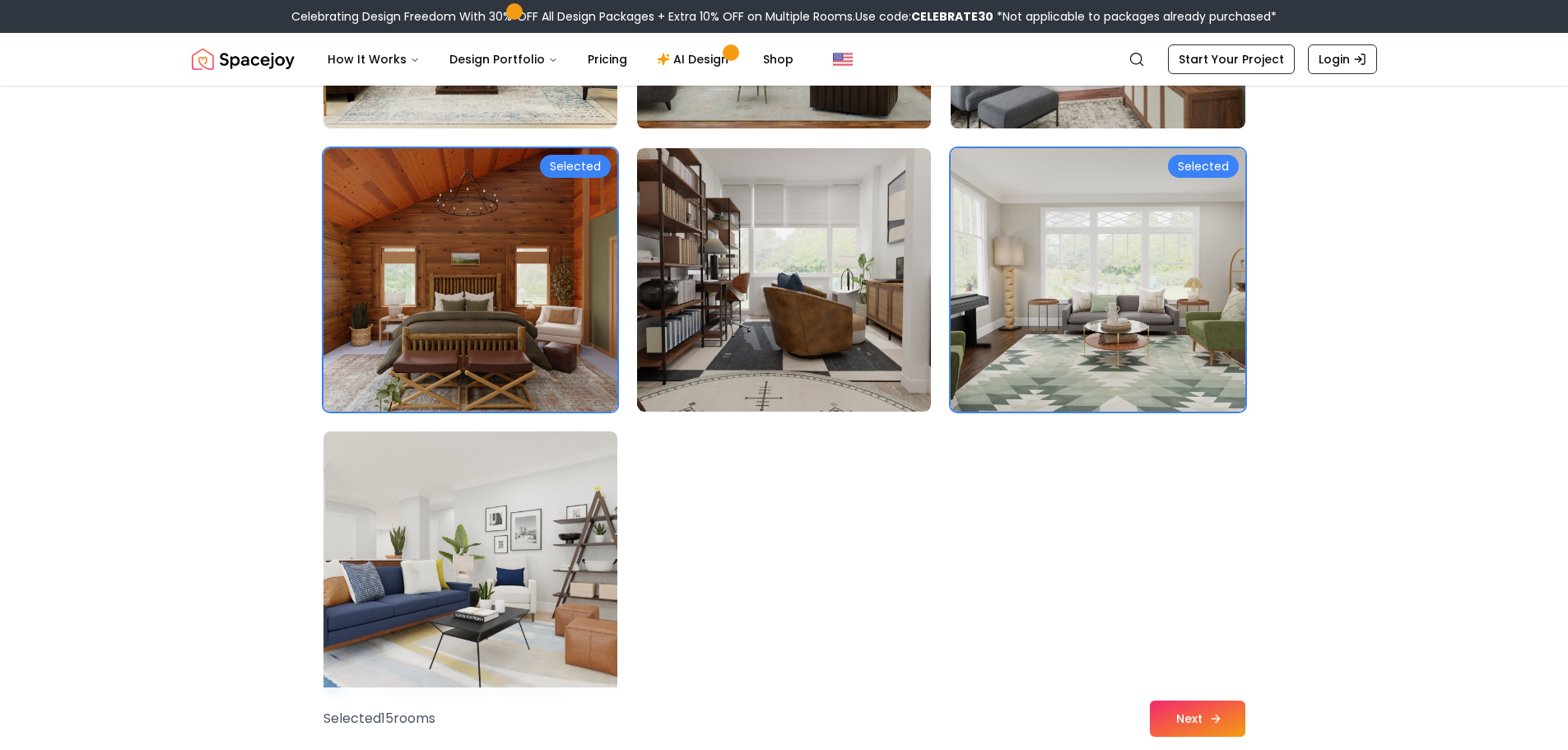
click at [1193, 710] on button "Next" at bounding box center [1197, 719] width 96 height 36
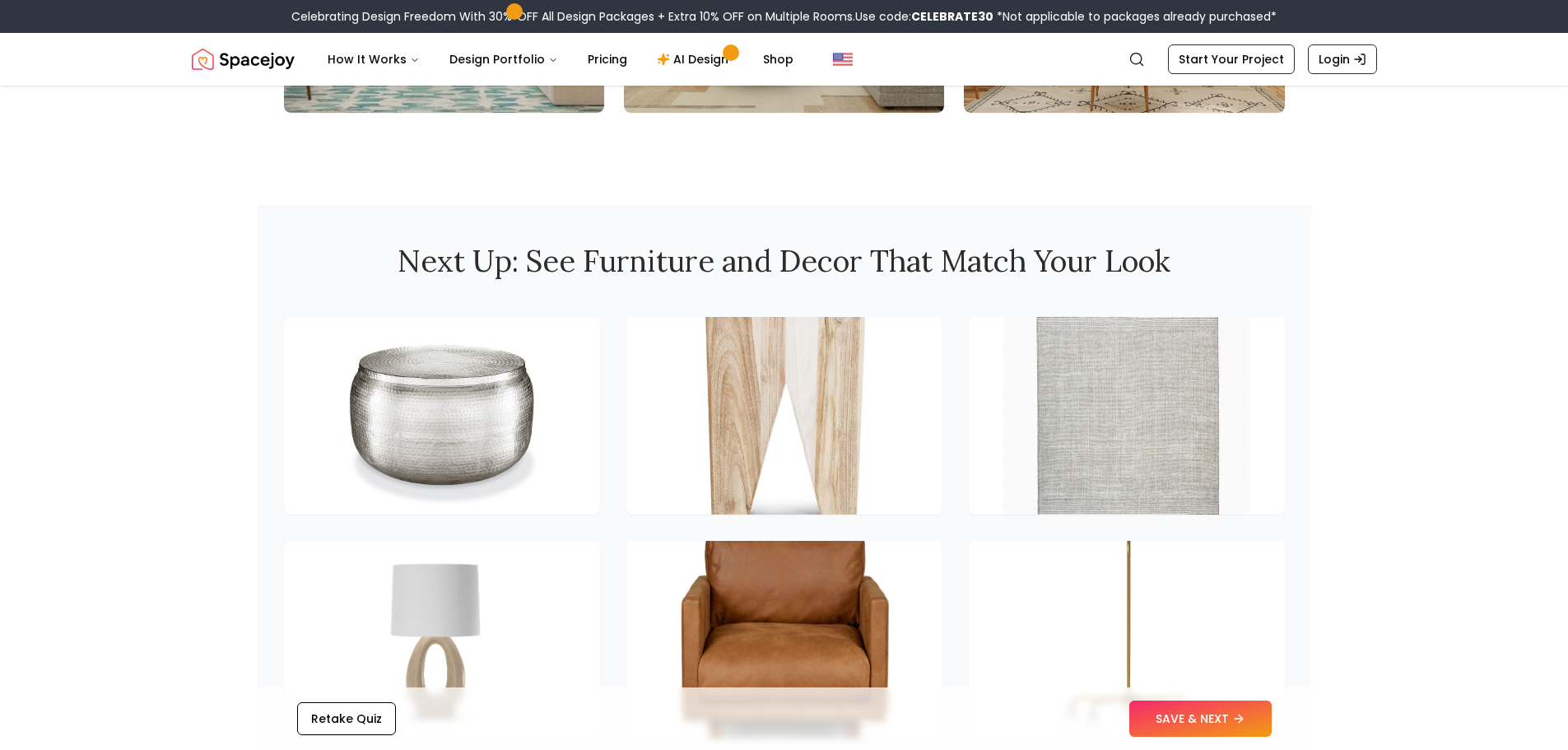
scroll to position [2141, 0]
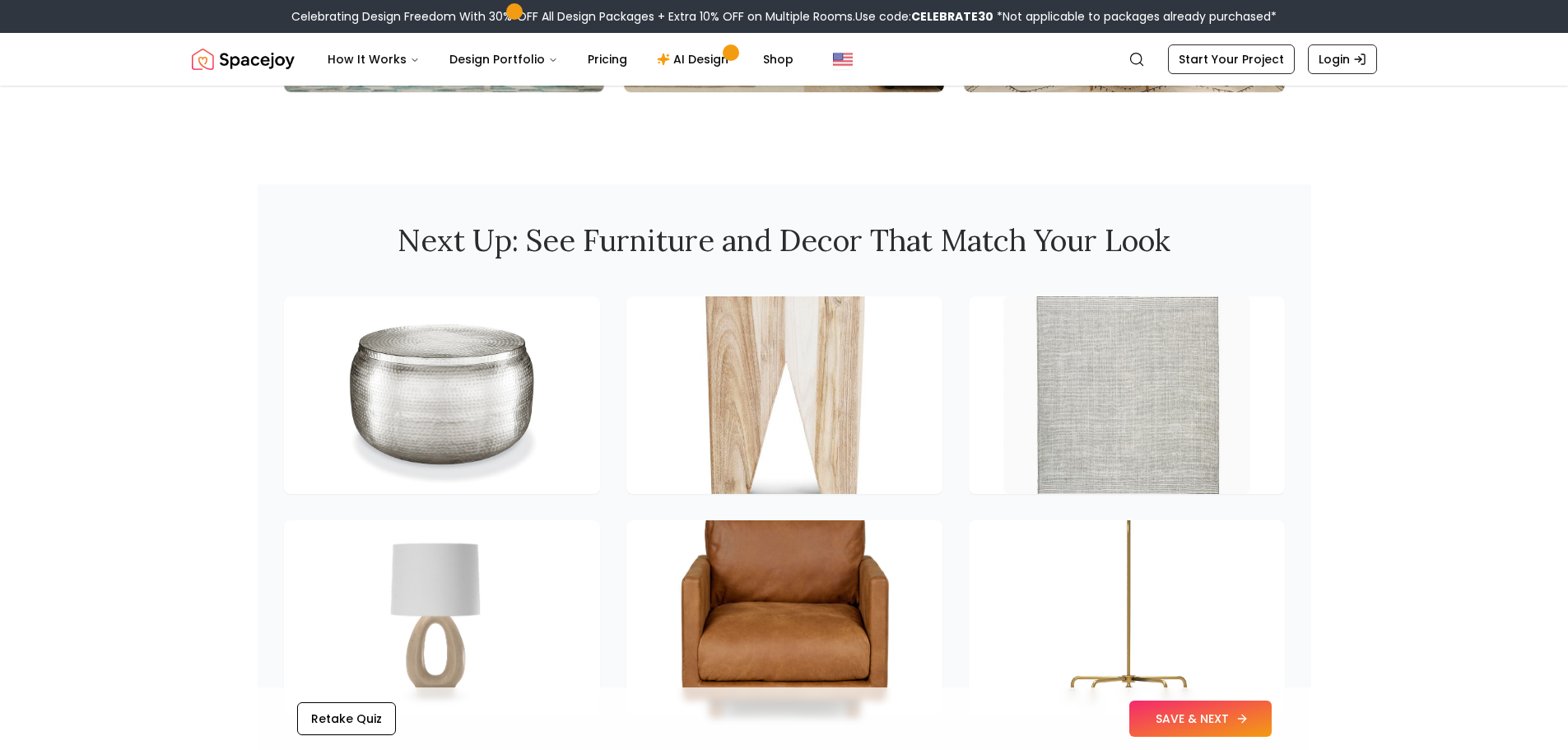
click at [1211, 721] on button "SAVE & NEXT" at bounding box center [1200, 719] width 142 height 36
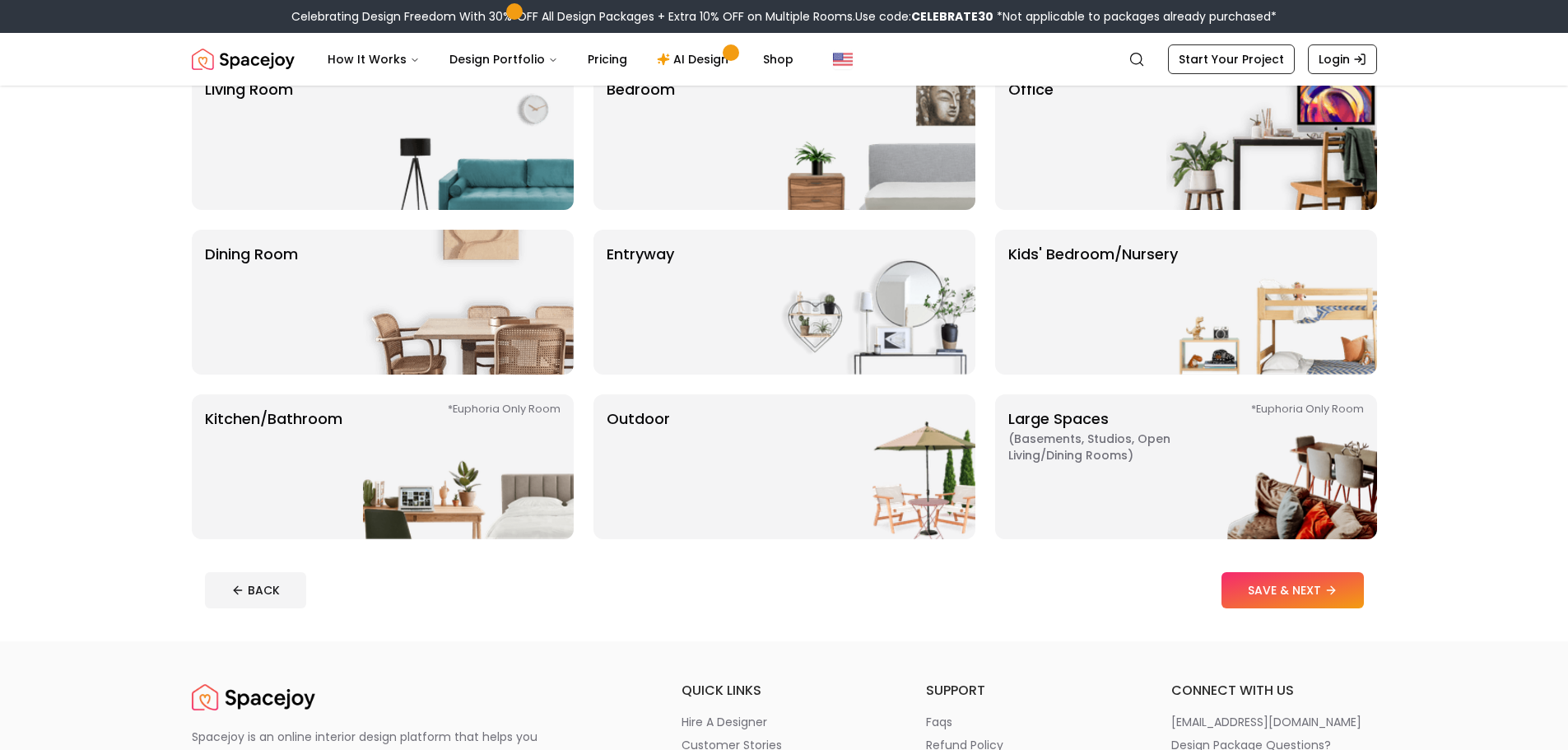
scroll to position [164, 0]
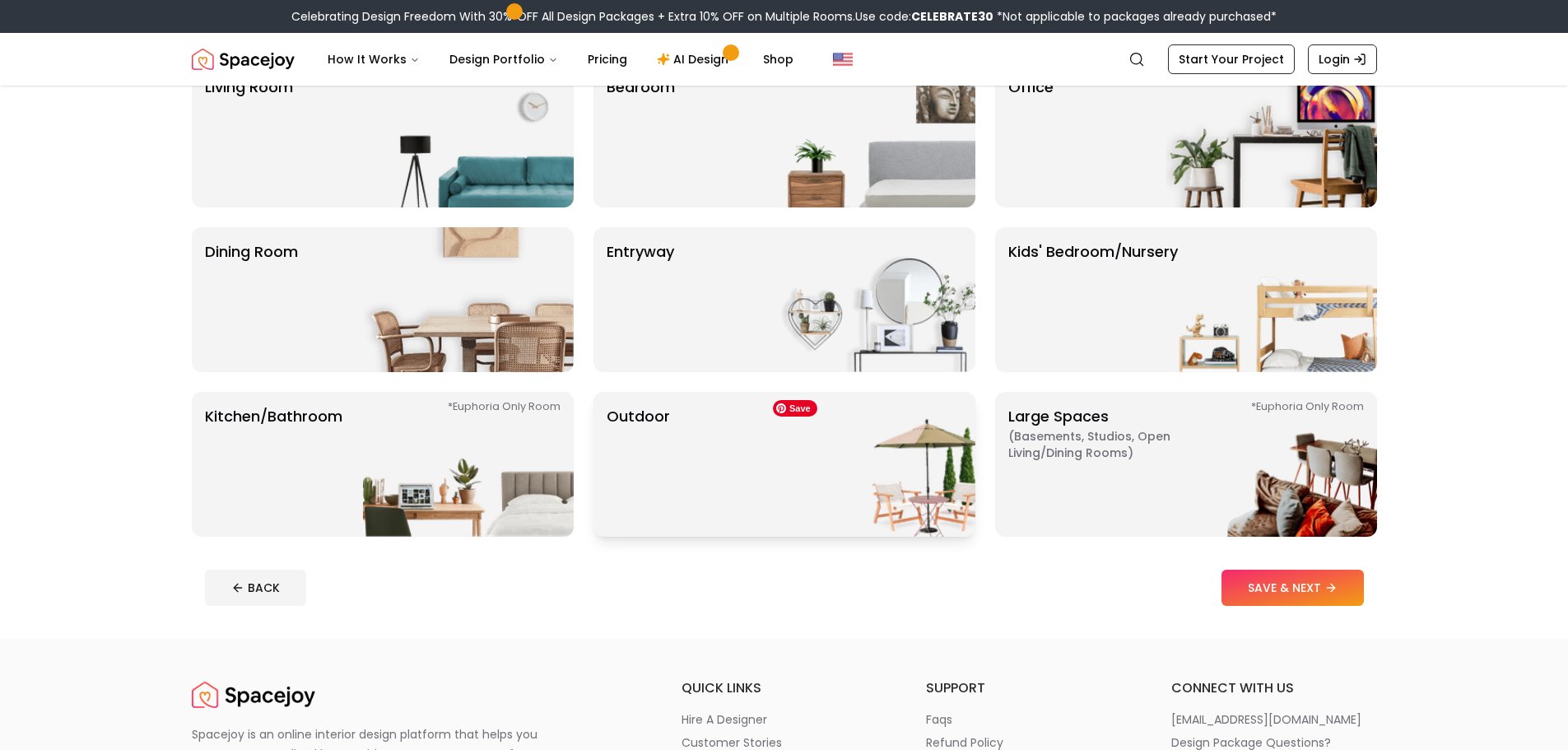
click at [823, 460] on img at bounding box center [869, 464] width 211 height 145
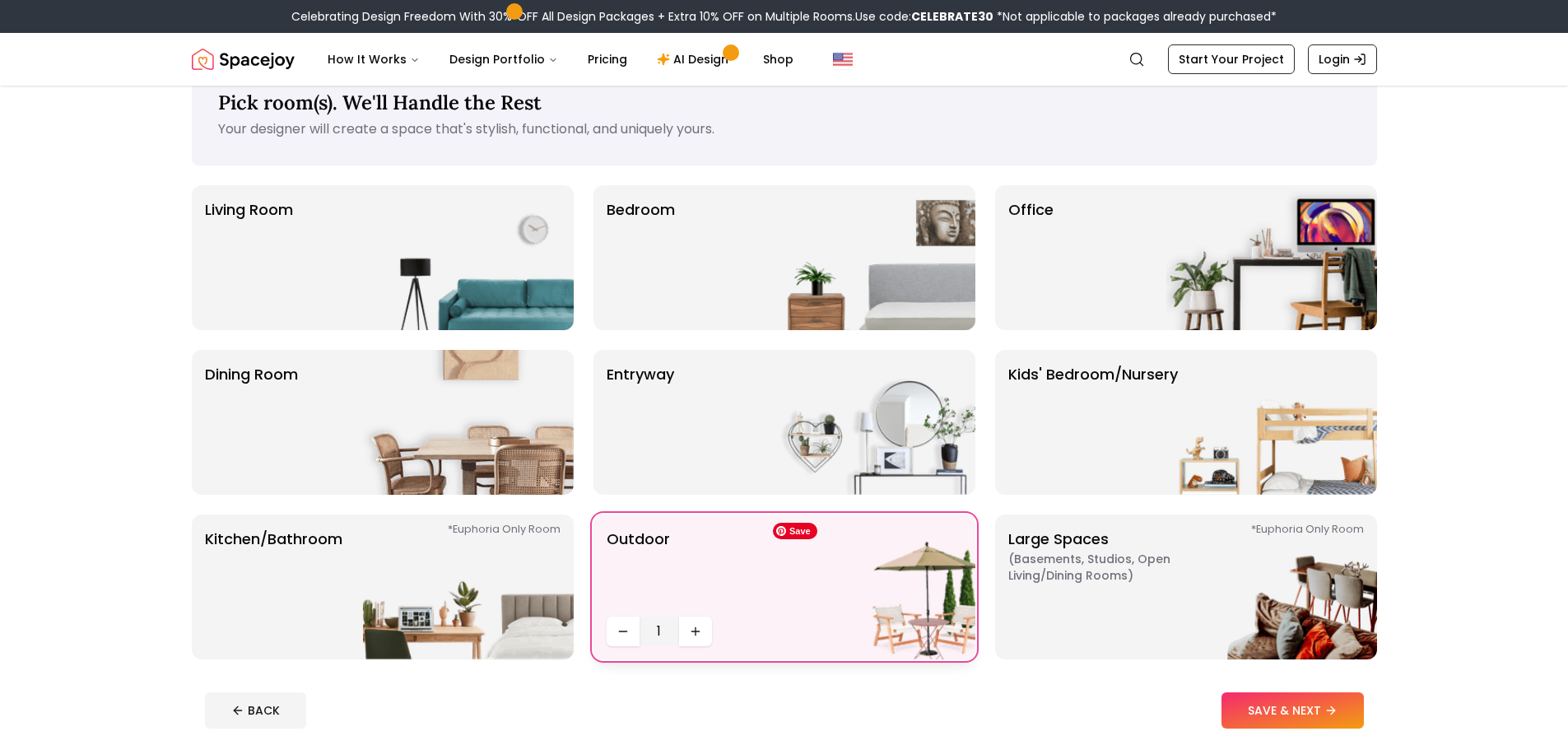
scroll to position [0, 0]
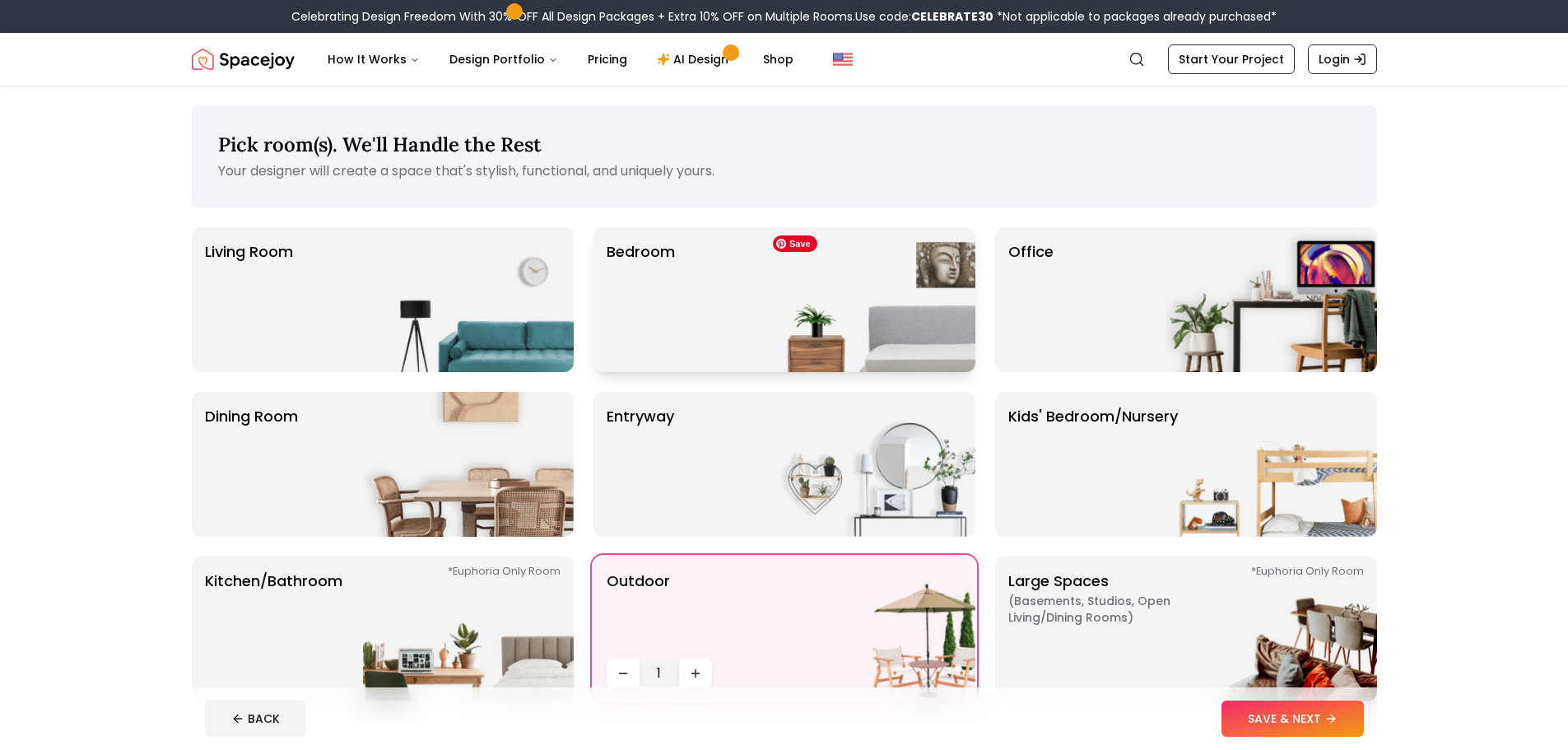
click at [801, 289] on img at bounding box center [869, 300] width 211 height 145
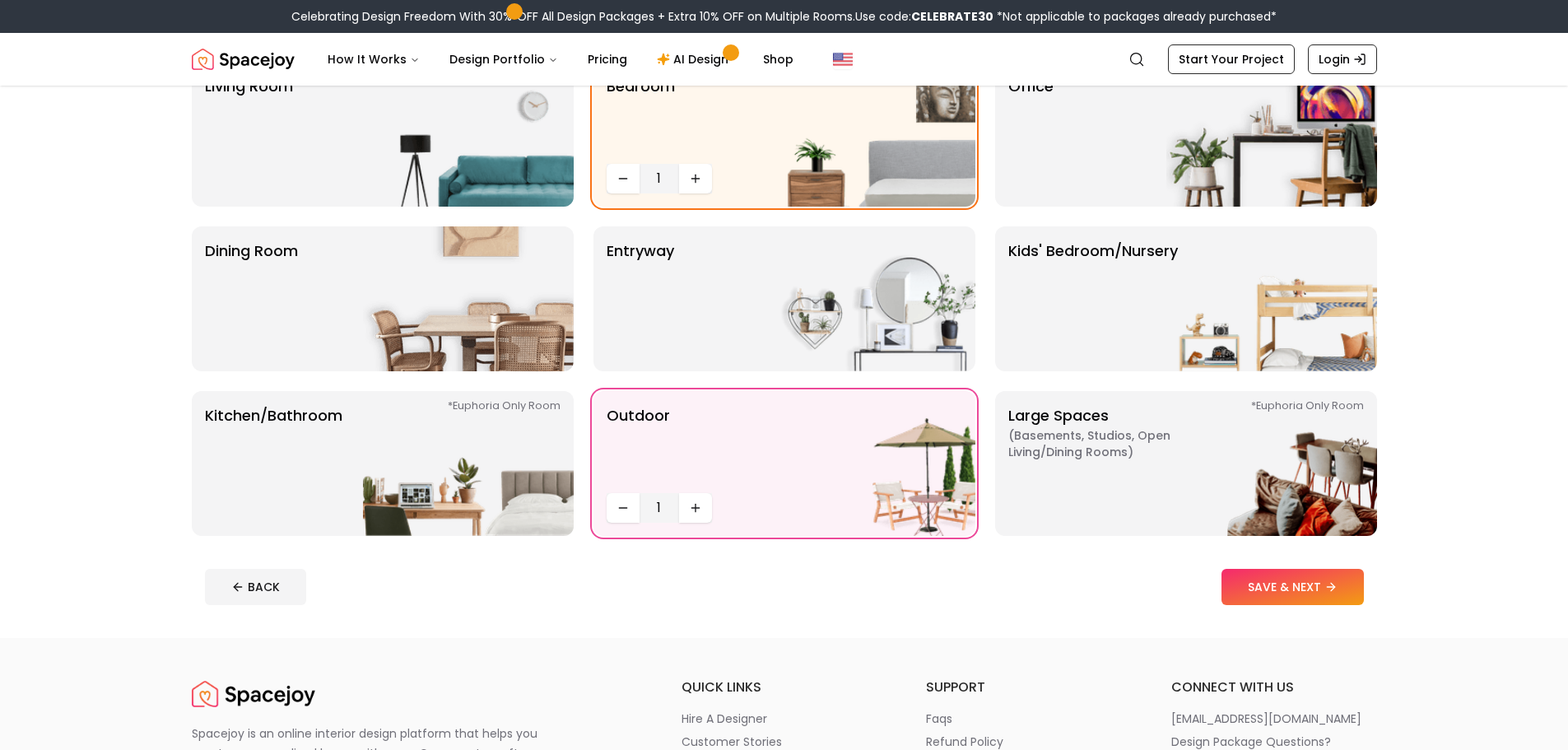
scroll to position [247, 0]
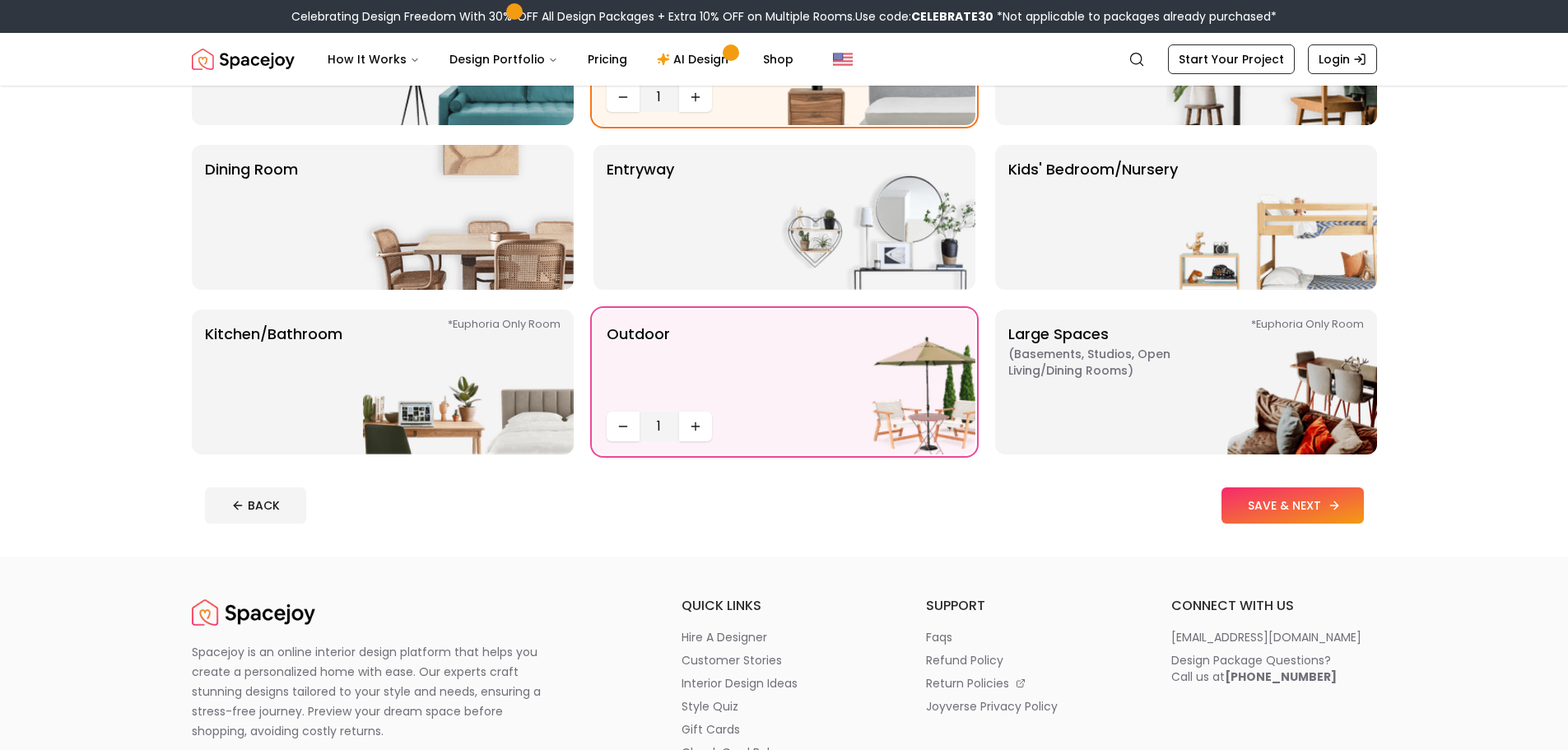
click at [1264, 513] on button "SAVE & NEXT" at bounding box center [1292, 505] width 142 height 36
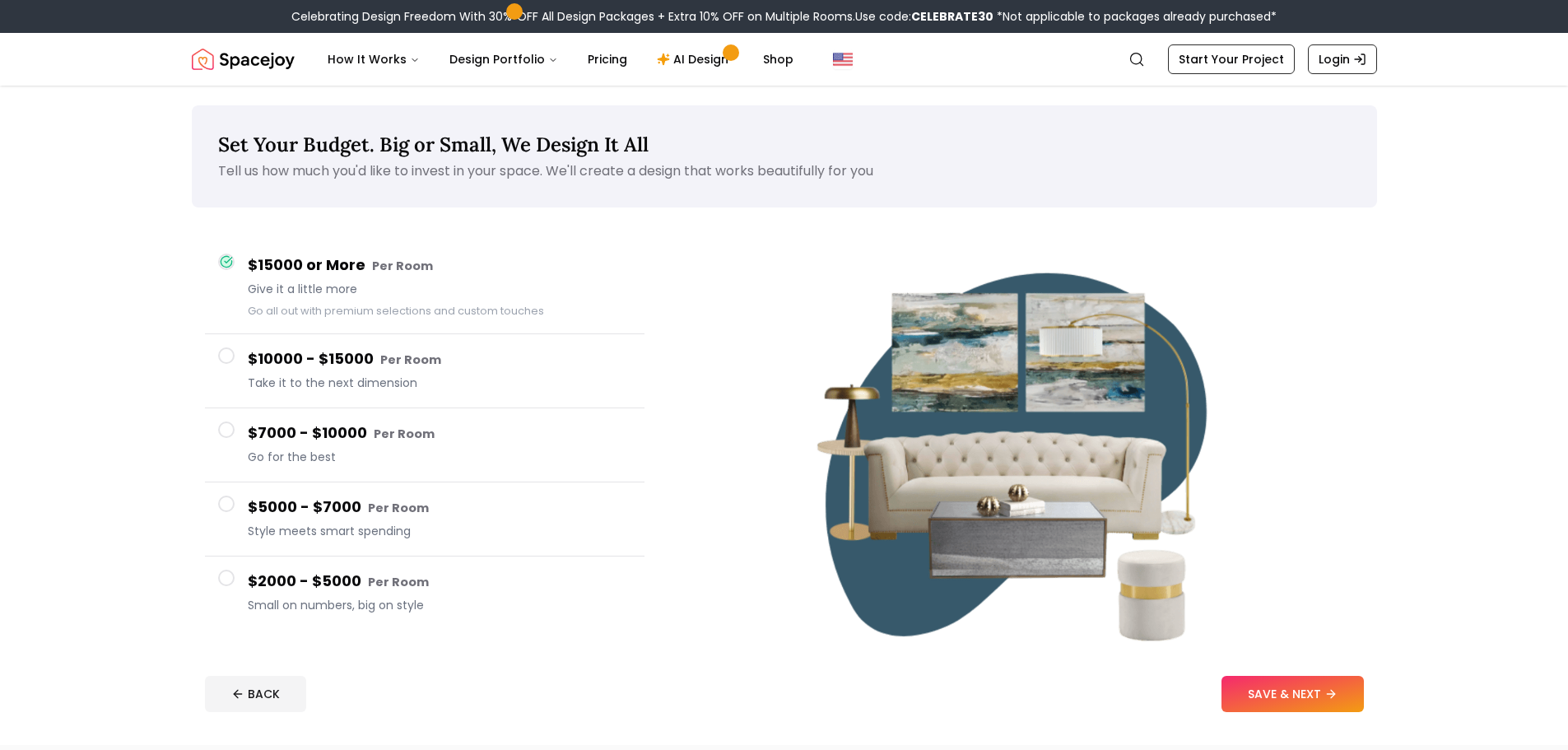
click at [235, 578] on button "$2000 - $5000 Per Room Small on numbers, big on style" at bounding box center [424, 592] width 440 height 73
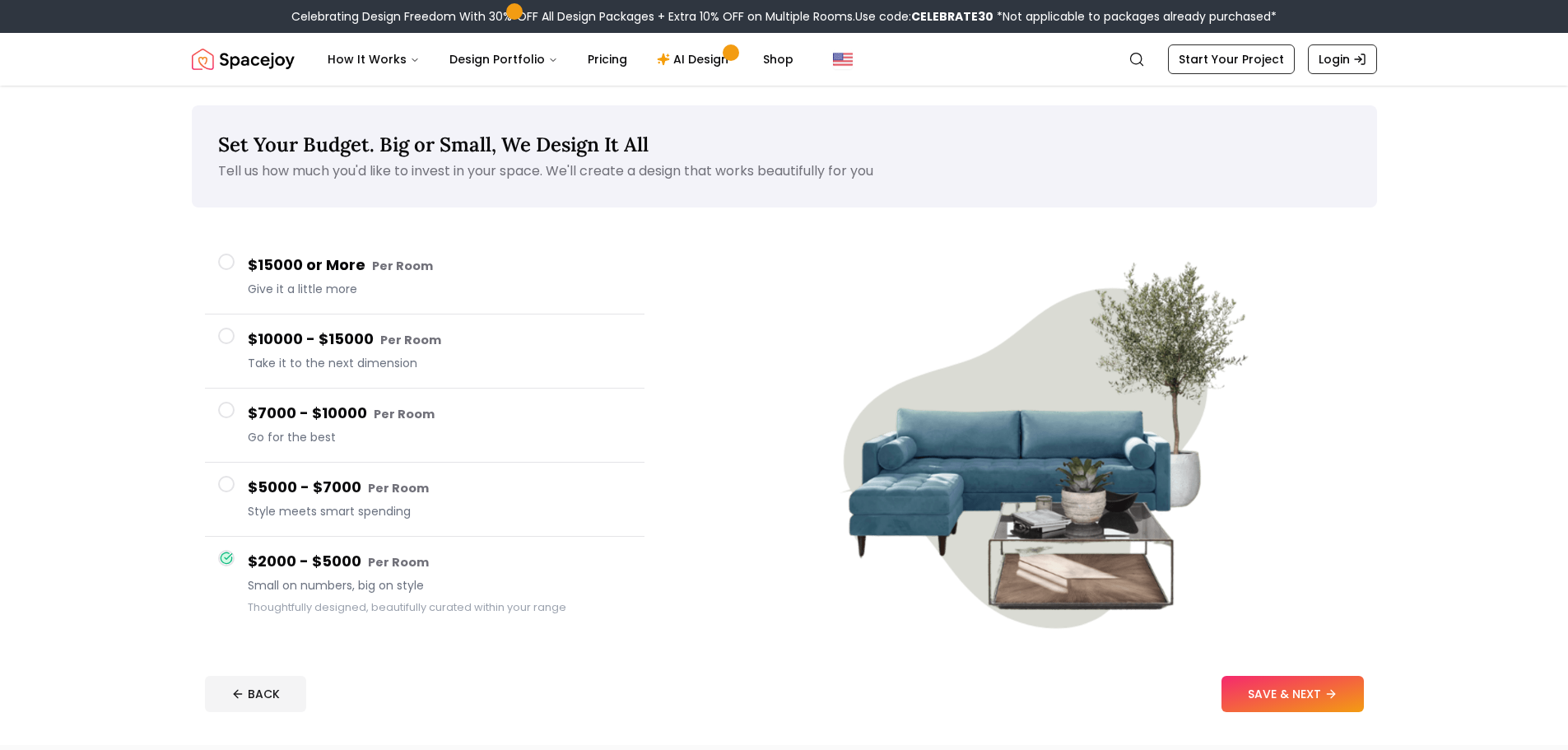
click at [334, 496] on h4 "$5000 - $7000 Per Room" at bounding box center [440, 488] width 384 height 24
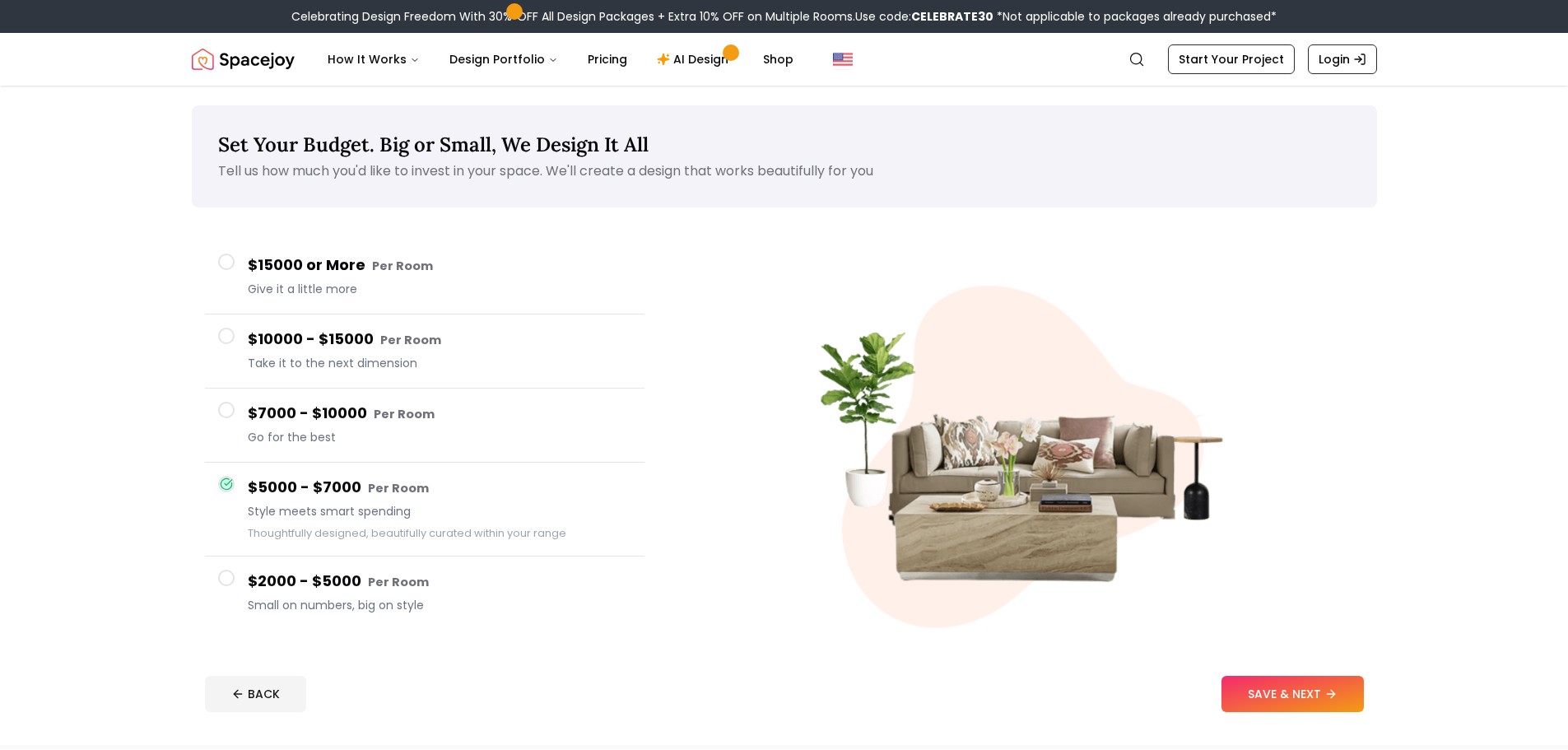
click at [295, 424] on h4 "$7000 - $10000 Per Room" at bounding box center [440, 414] width 384 height 24
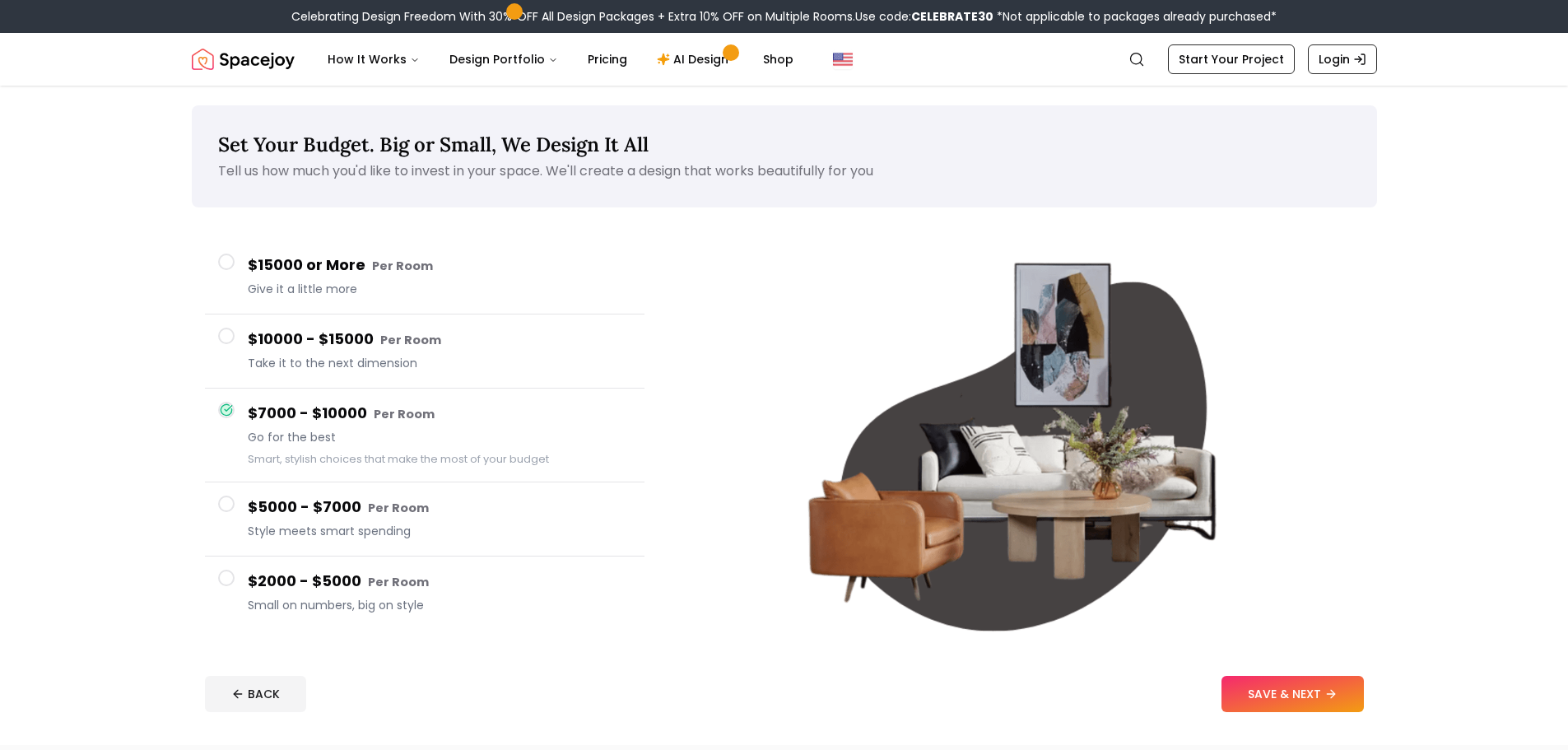
click at [264, 343] on h4 "$10000 - $15000 Per Room" at bounding box center [440, 340] width 384 height 24
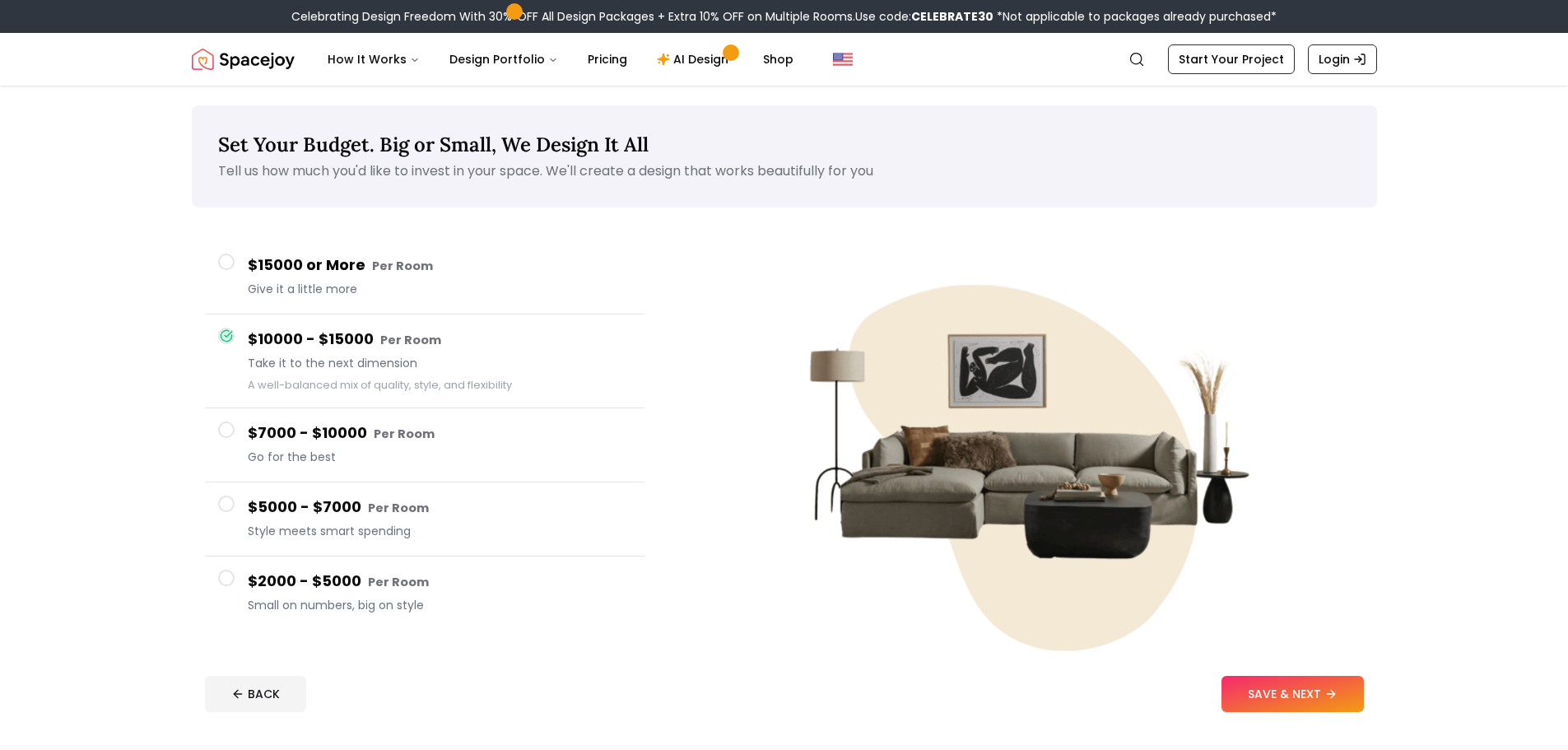
click at [299, 592] on h4 "$2000 - $5000 Per Room" at bounding box center [440, 582] width 384 height 24
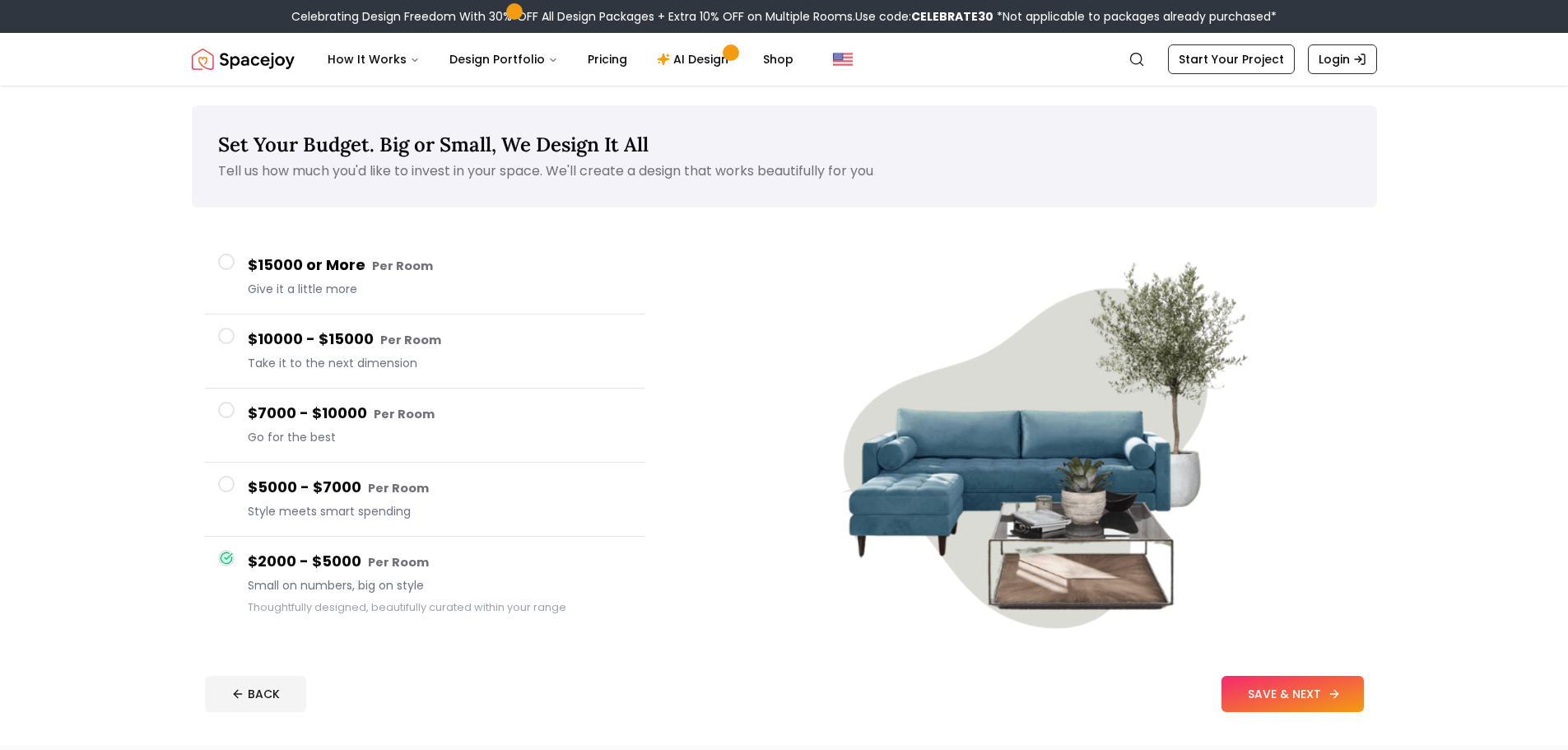
click at [1315, 697] on button "SAVE & NEXT" at bounding box center [1292, 694] width 142 height 36
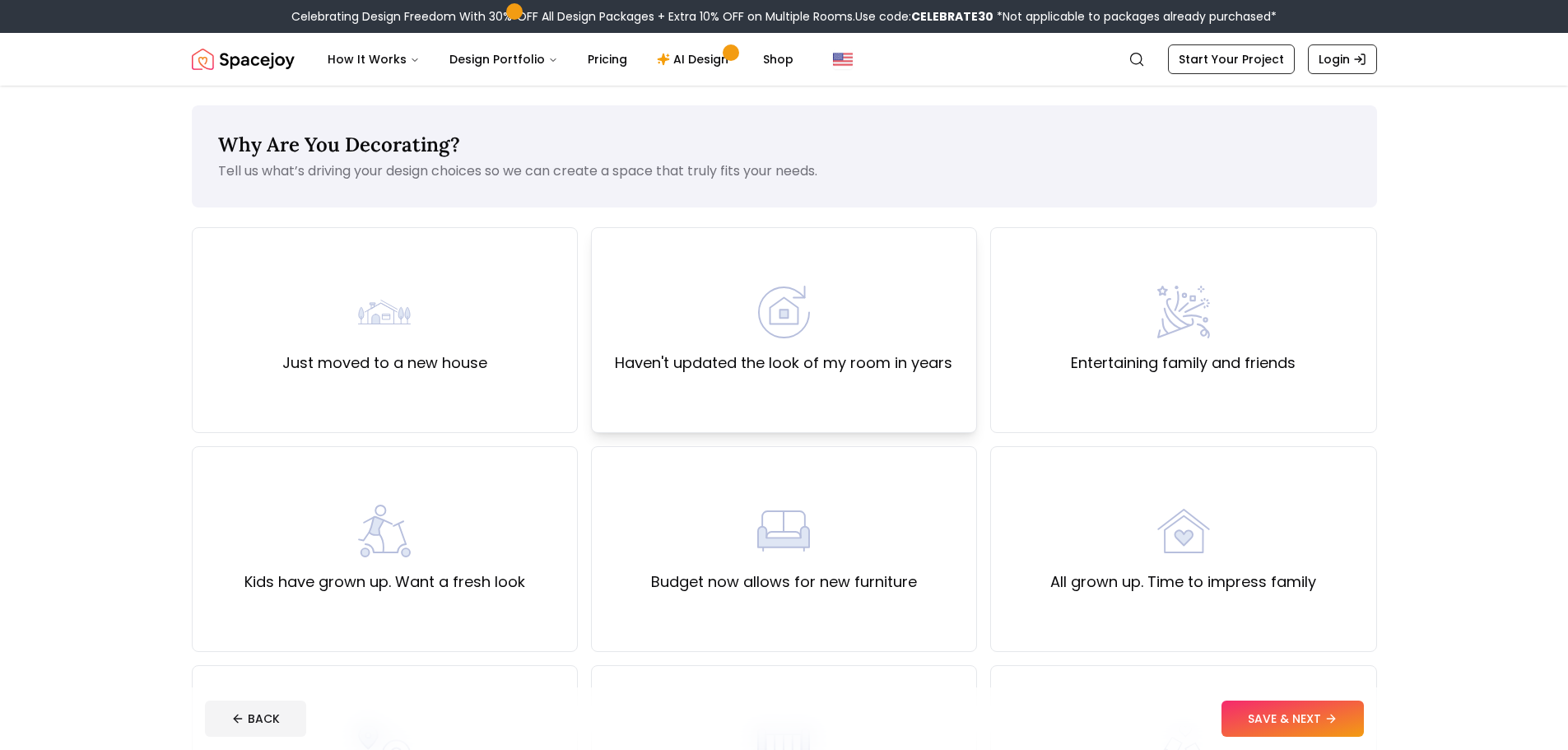
click at [855, 328] on div "Haven't updated the look of my room in years" at bounding box center [783, 330] width 337 height 89
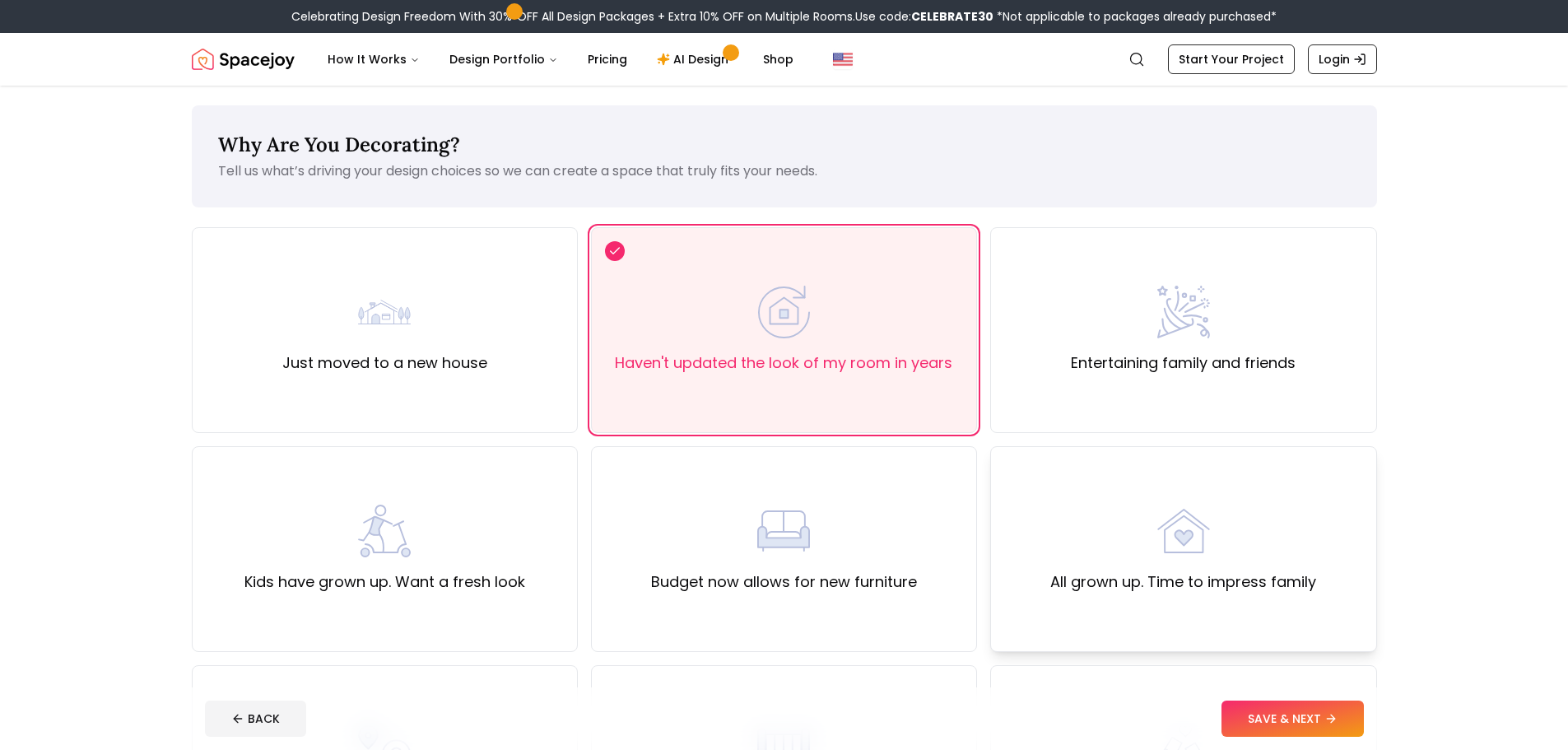
click at [1238, 553] on div "All grown up. Time to impress family" at bounding box center [1182, 549] width 266 height 89
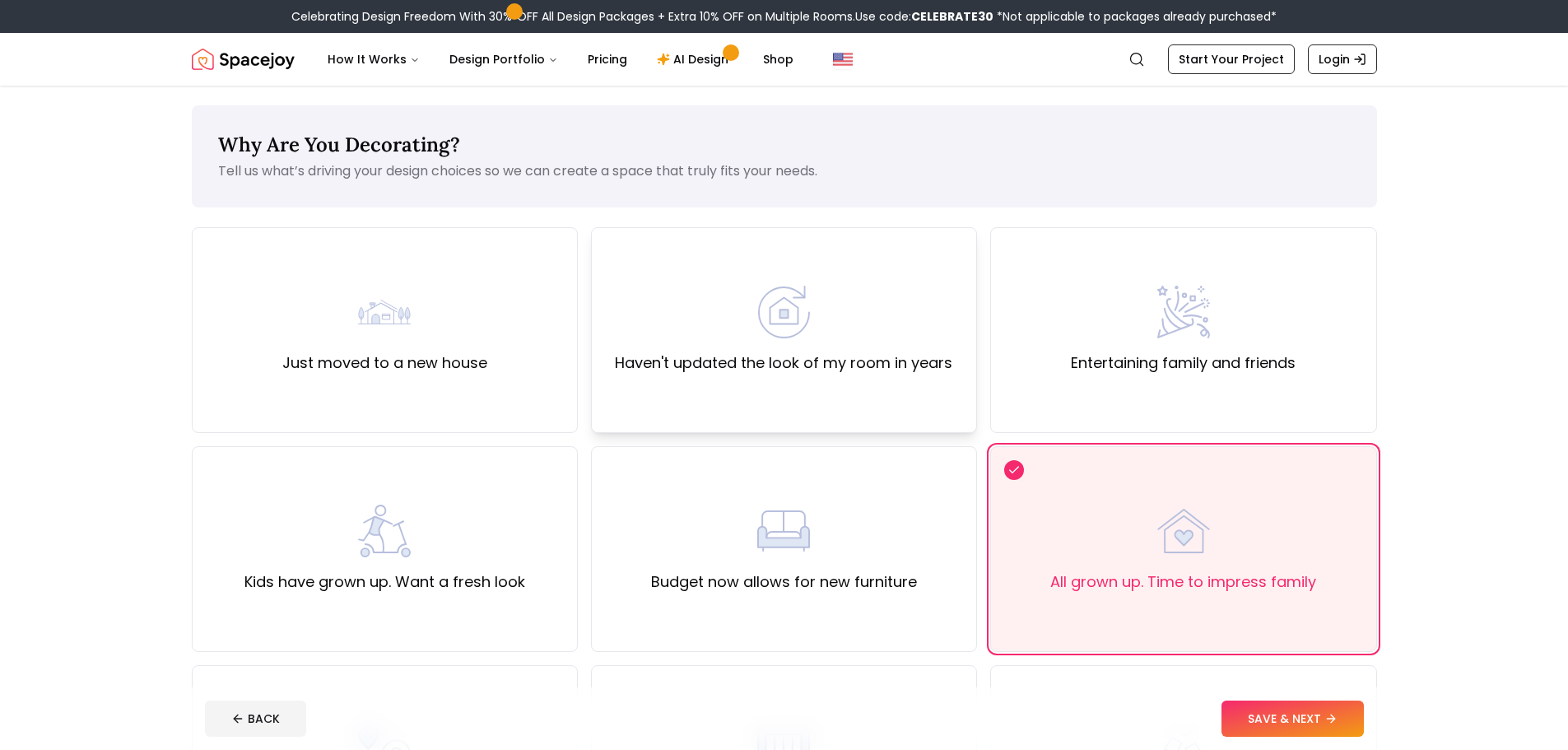
click at [824, 307] on div "Haven't updated the look of my room in years" at bounding box center [783, 330] width 337 height 89
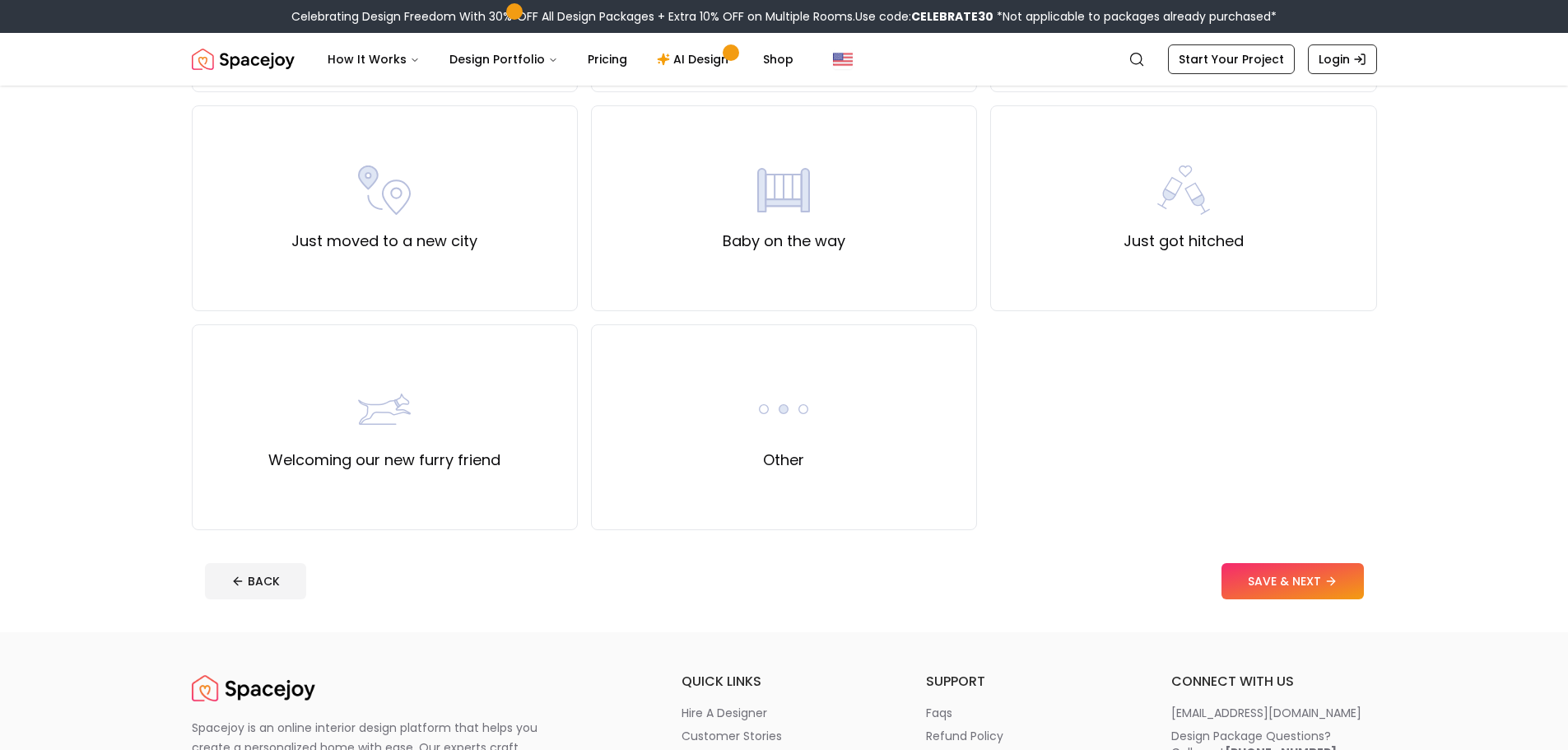
scroll to position [659, 0]
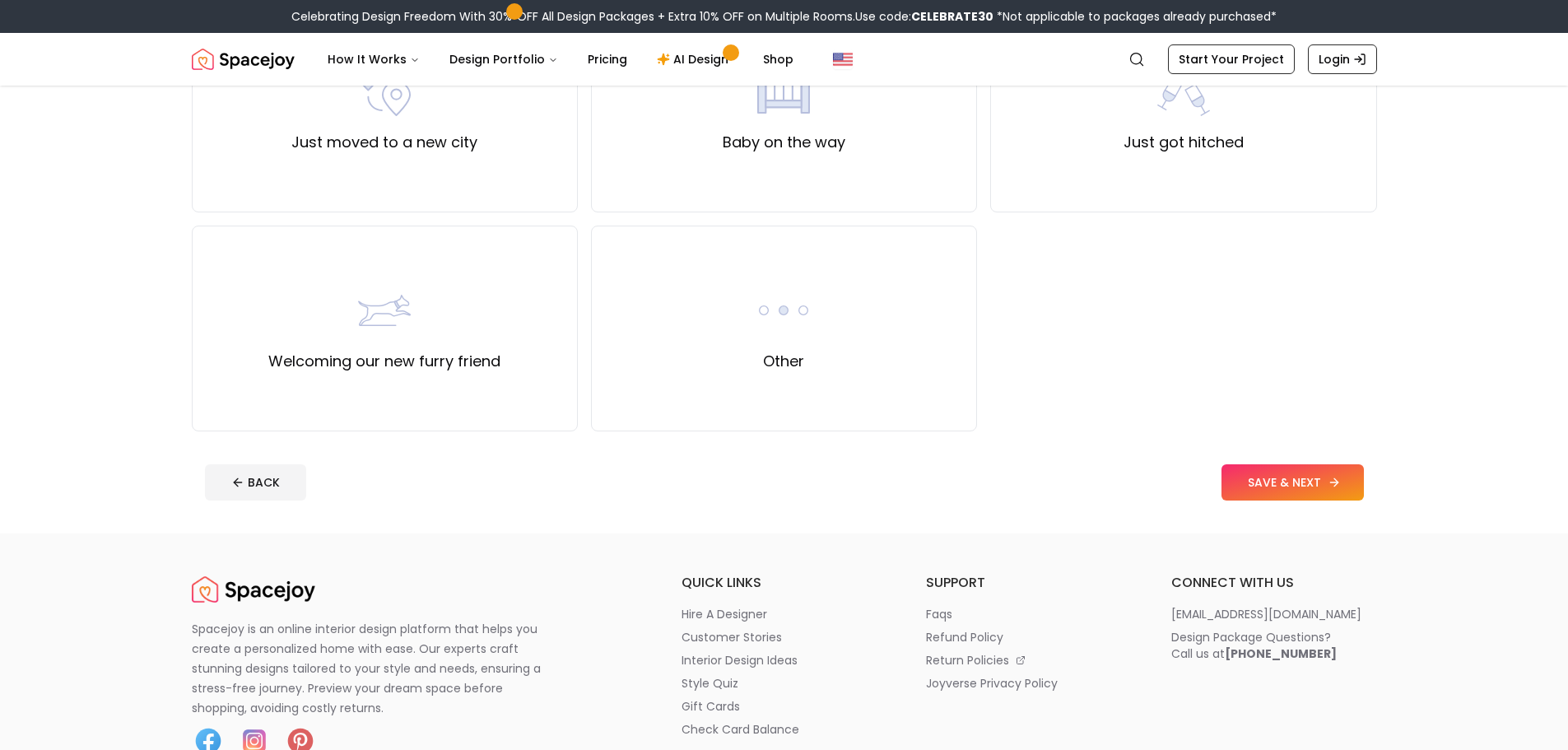
click at [1306, 482] on button "SAVE & NEXT" at bounding box center [1292, 482] width 142 height 36
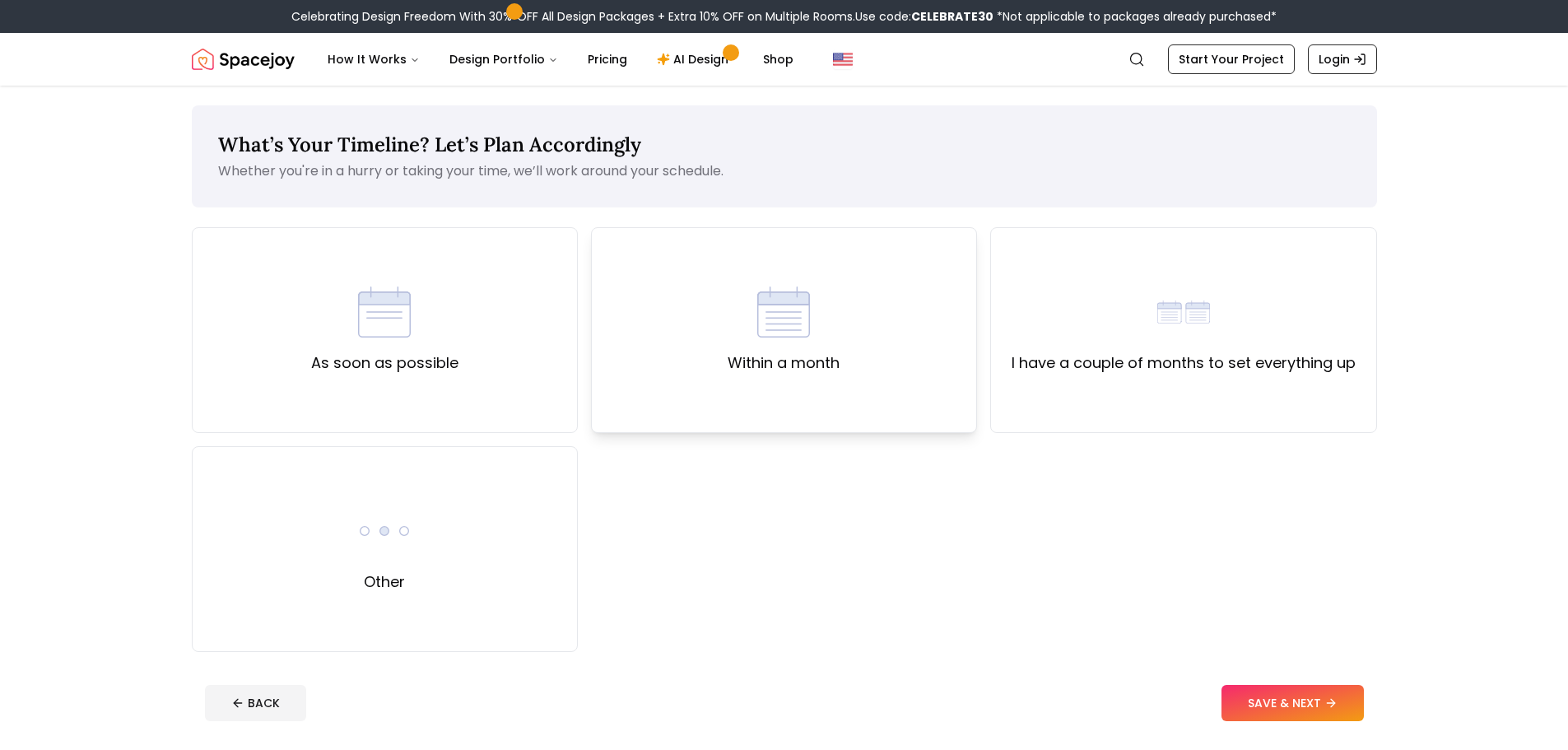
click at [803, 306] on img at bounding box center [783, 312] width 52 height 53
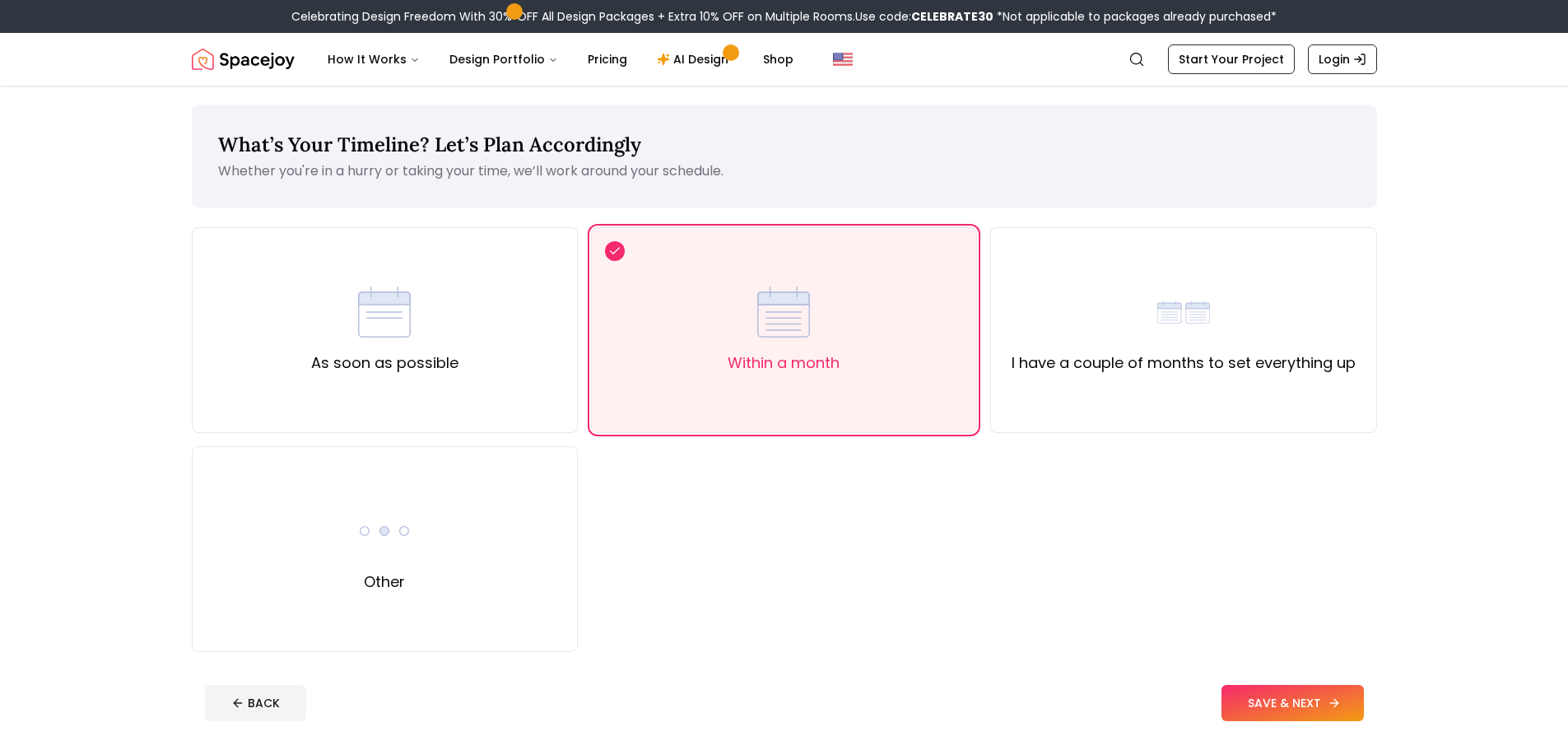
click at [1324, 704] on button "SAVE & NEXT" at bounding box center [1292, 704] width 142 height 36
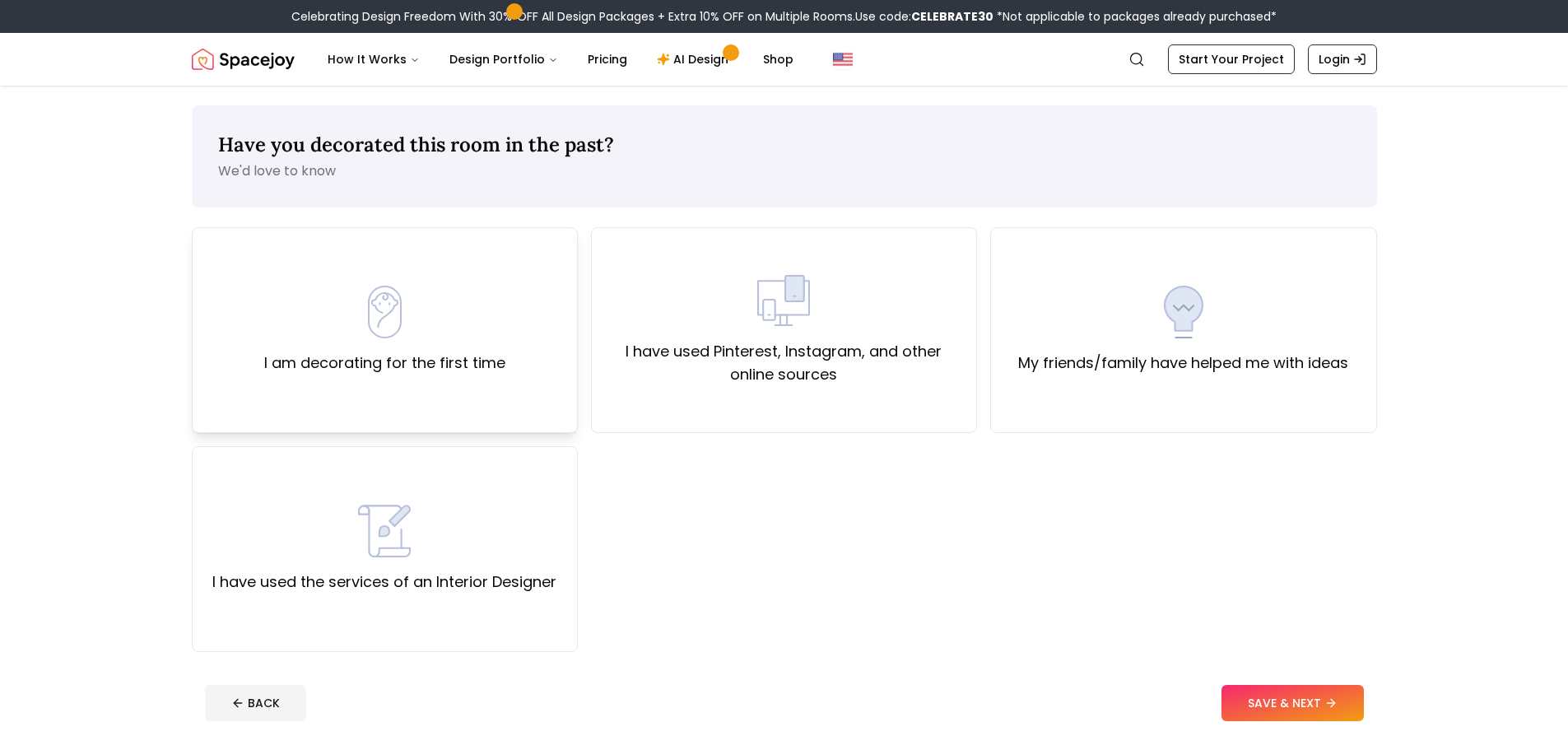
click at [405, 325] on img at bounding box center [384, 312] width 52 height 53
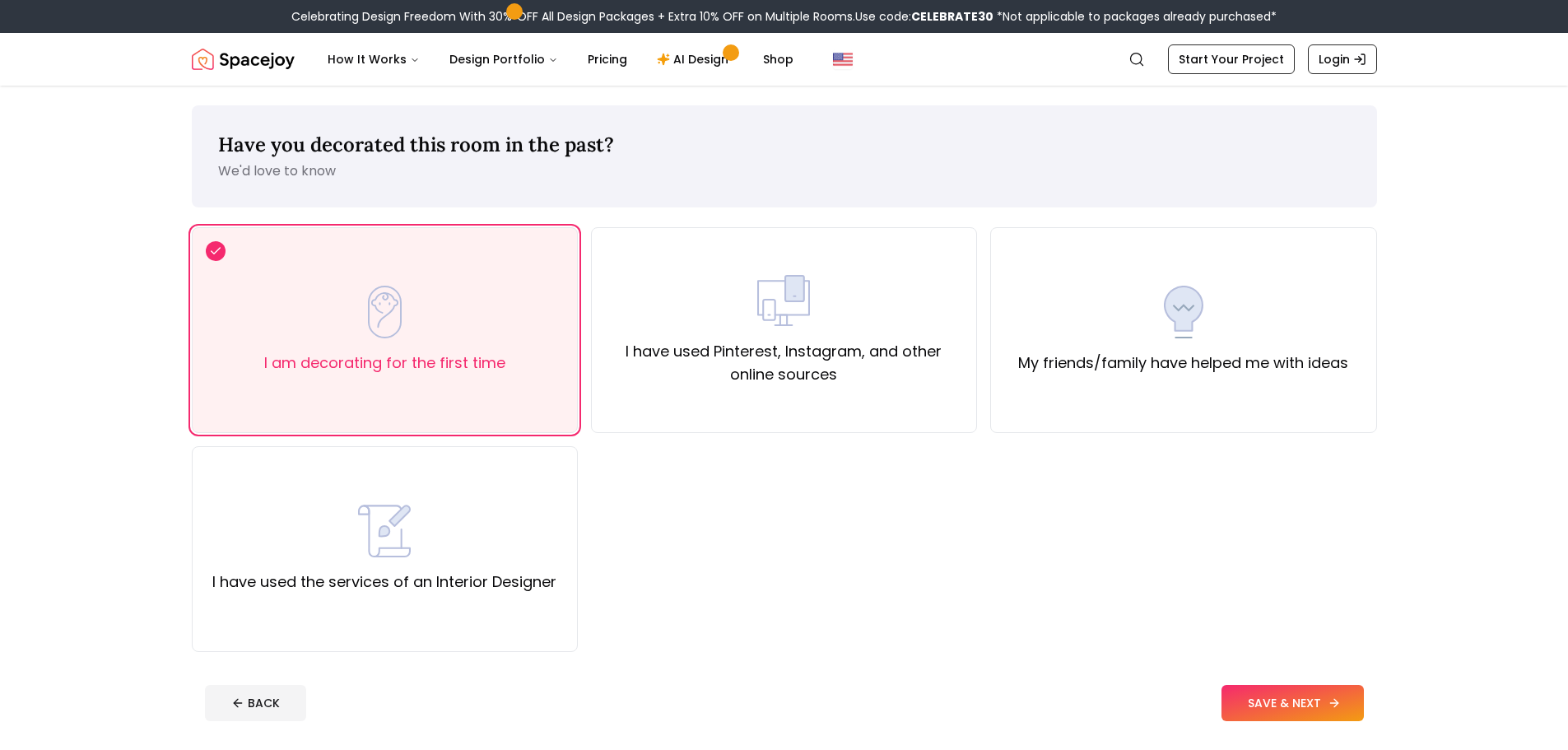
click at [1276, 704] on button "SAVE & NEXT" at bounding box center [1292, 704] width 142 height 36
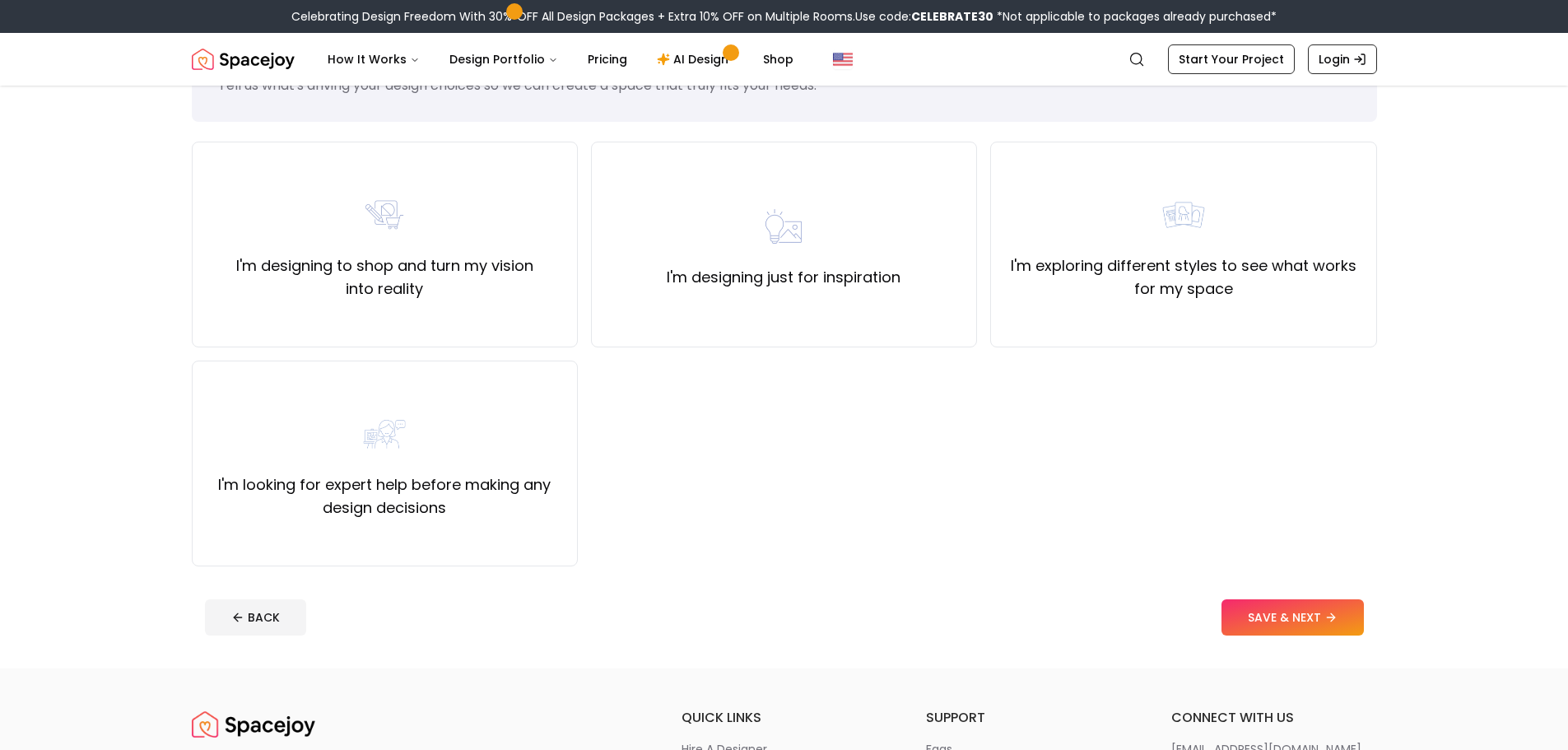
scroll to position [83, 0]
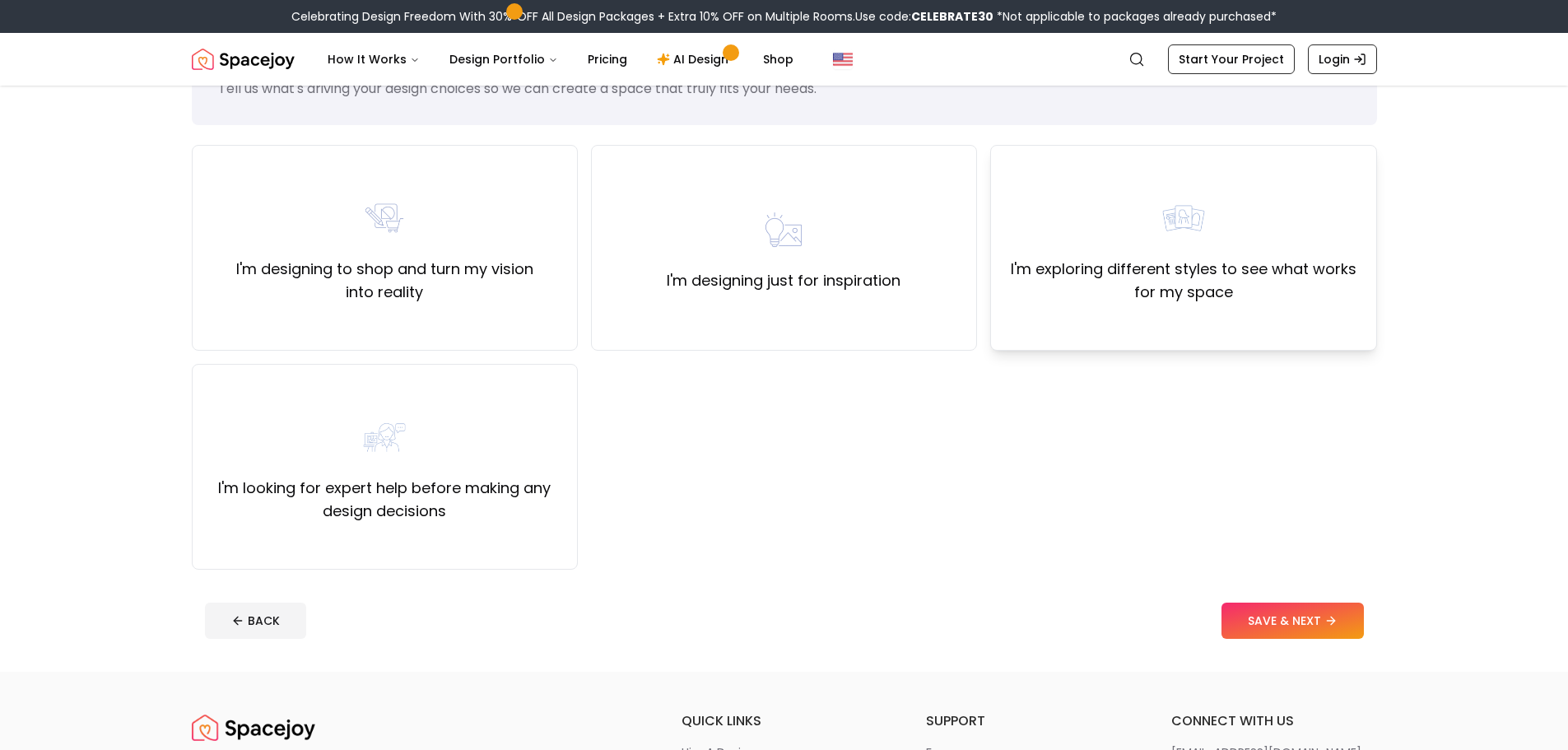
click at [1266, 253] on div "I'm exploring different styles to see what works for my space" at bounding box center [1183, 248] width 358 height 112
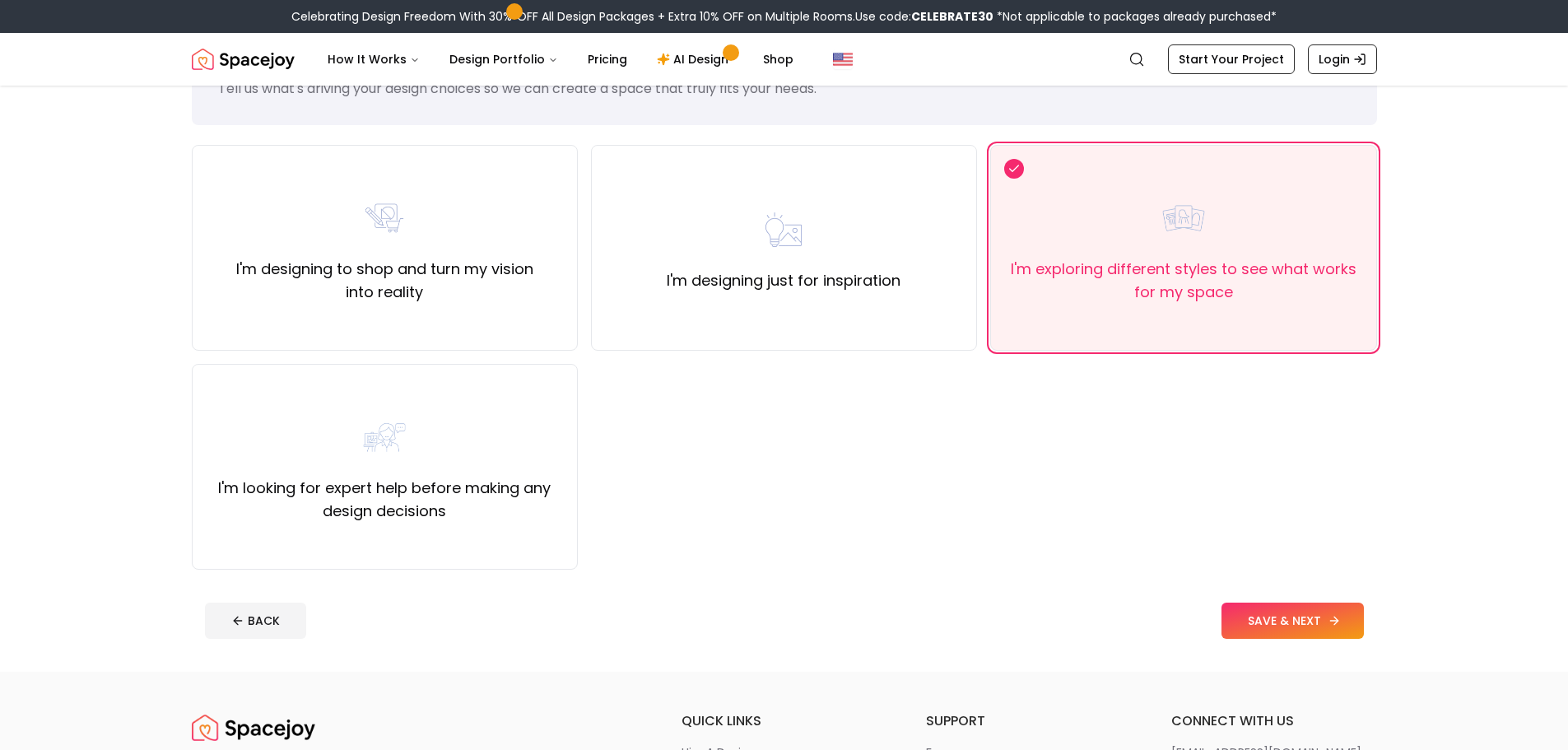
click at [1285, 623] on button "SAVE & NEXT" at bounding box center [1292, 621] width 142 height 36
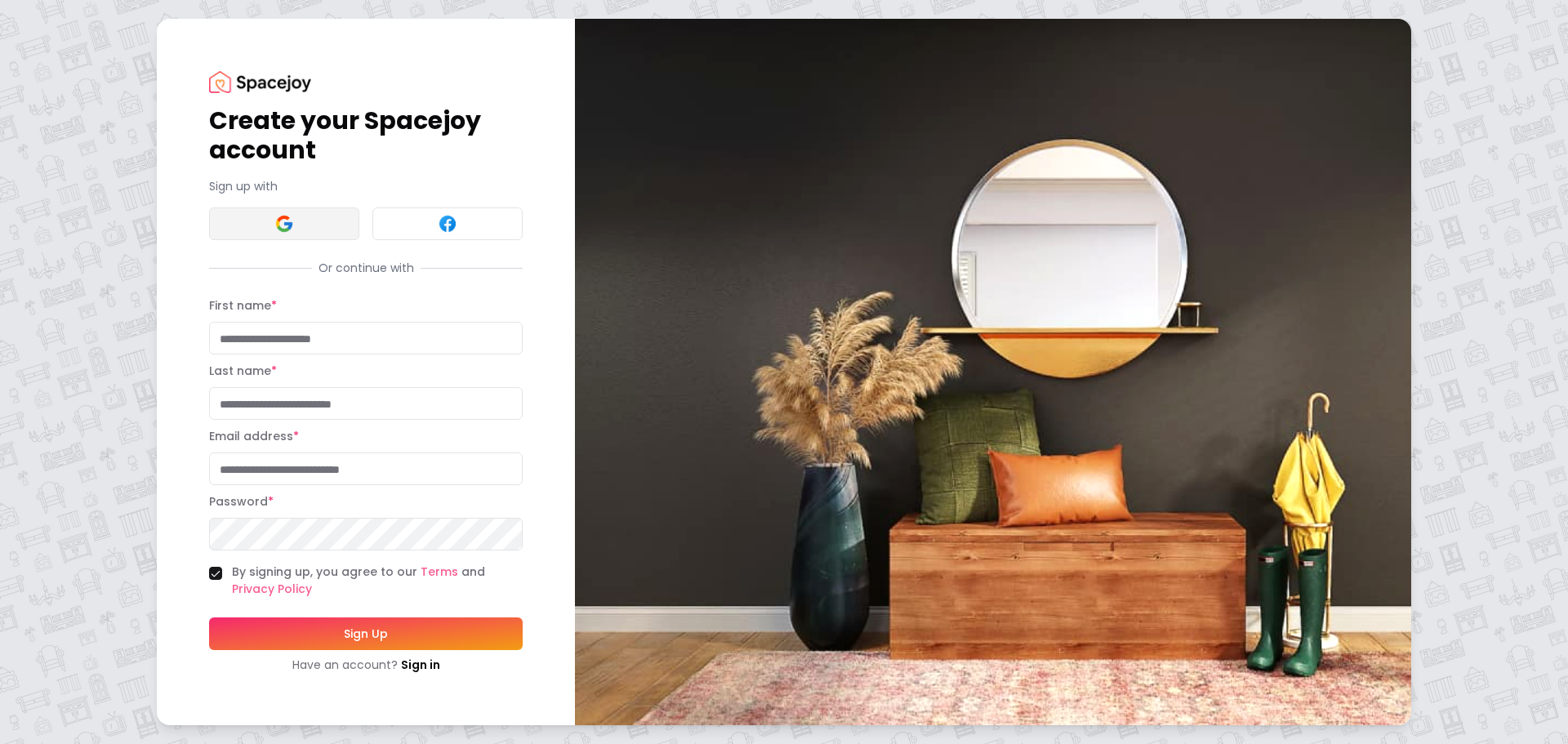
click at [292, 227] on img at bounding box center [284, 224] width 20 height 20
